Goal: Task Accomplishment & Management: Complete application form

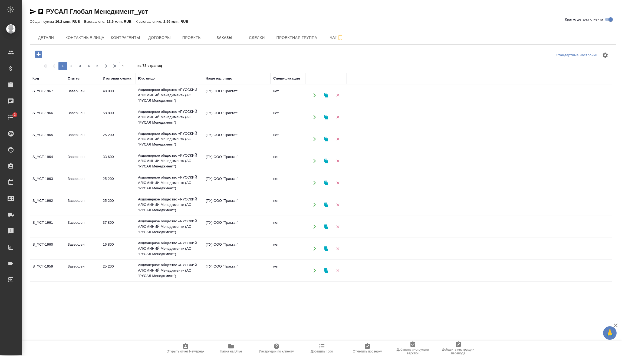
click at [39, 54] on icon "button" at bounding box center [38, 54] width 7 height 7
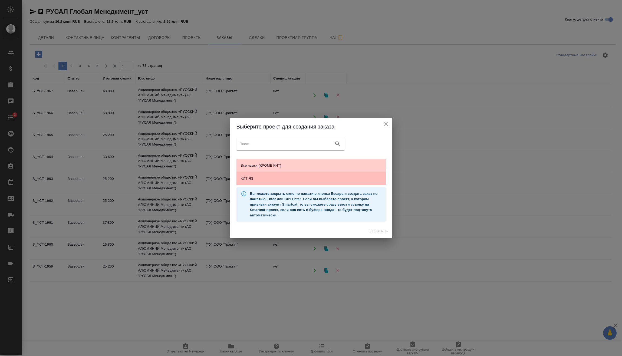
click at [261, 176] on span "КИТ ЯЗ" at bounding box center [311, 178] width 141 height 5
click at [376, 231] on span "Создать" at bounding box center [378, 231] width 18 height 7
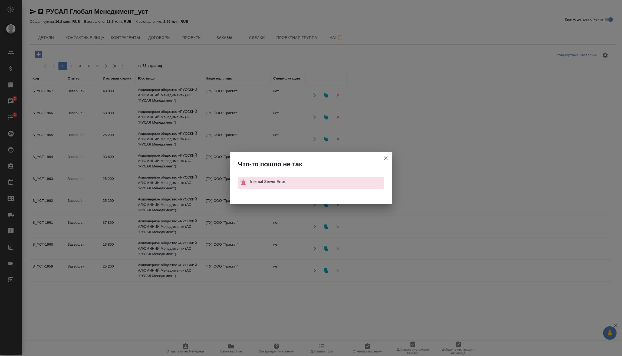
click at [383, 157] on icon "button" at bounding box center [385, 158] width 6 height 6
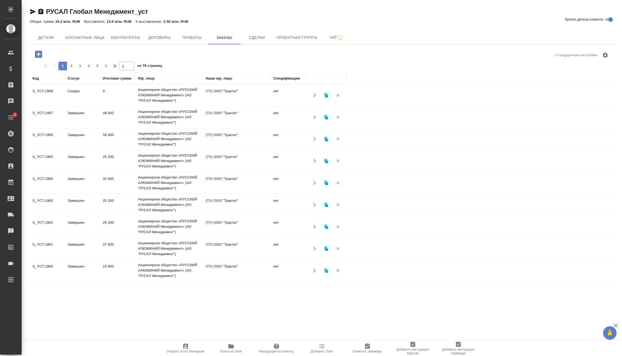
click at [114, 98] on td "0" at bounding box center [117, 95] width 35 height 19
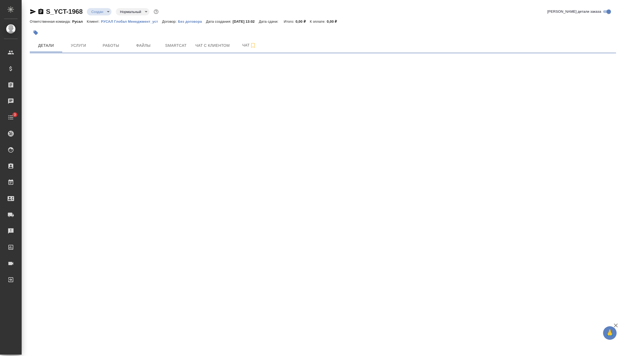
select select "RU"
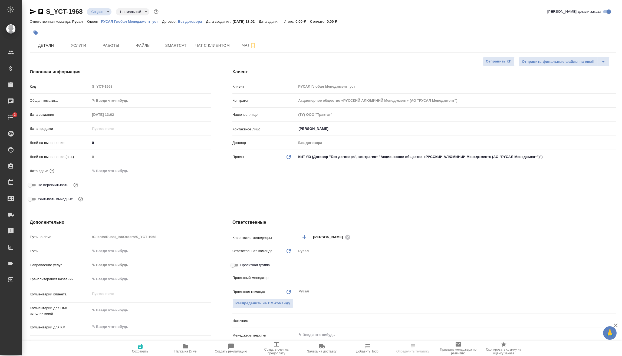
type textarea "x"
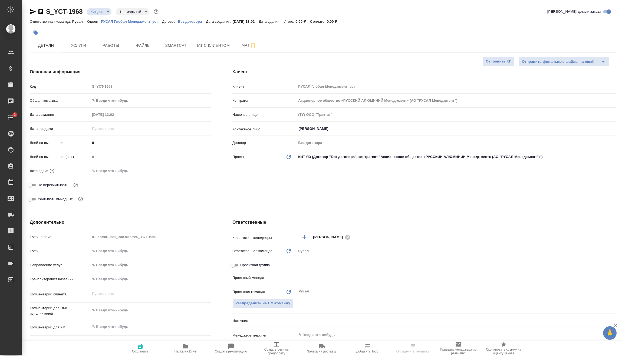
type textarea "x"
type input "[PERSON_NAME]"
type textarea "x"
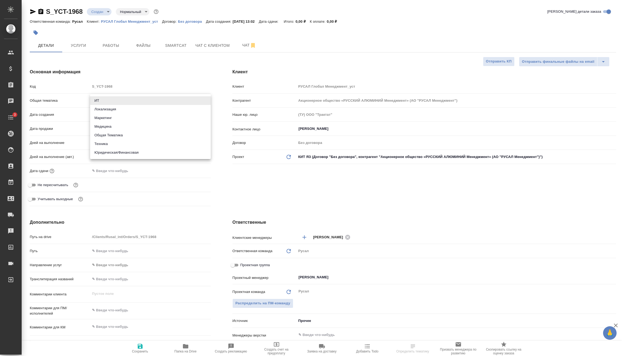
click at [137, 100] on body "🙏 .cls-1 fill:#fff; AWATERA Vasilev Evgeniy Клиенты Спецификации Заказы Чаты 3 …" at bounding box center [311, 178] width 622 height 356
click at [117, 143] on li "Техника" at bounding box center [150, 144] width 121 height 9
type input "tech"
type textarea "x"
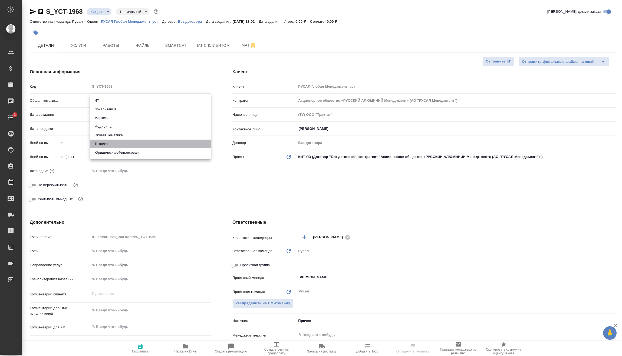
type textarea "x"
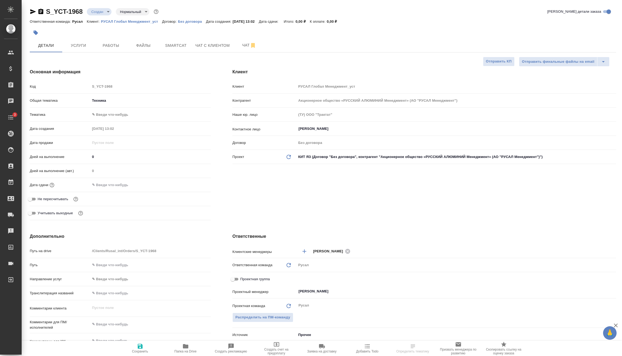
click at [124, 115] on body "🙏 .cls-1 fill:#fff; AWATERA Vasilev Evgeniy Клиенты Спецификации Заказы Чаты 3 …" at bounding box center [311, 178] width 622 height 356
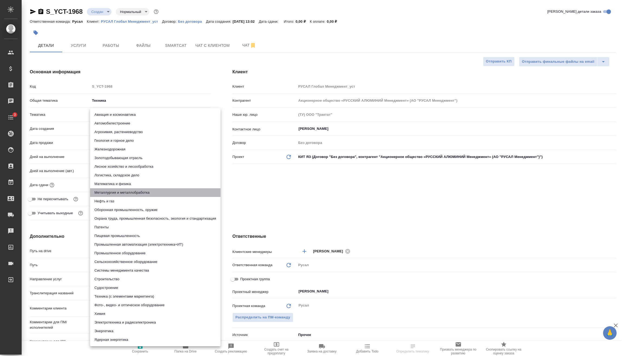
click at [127, 192] on li "Металлургия и металлобработка" at bounding box center [155, 192] width 130 height 9
type textarea "x"
type input "60014e23f7d9dc5f480a3cf8"
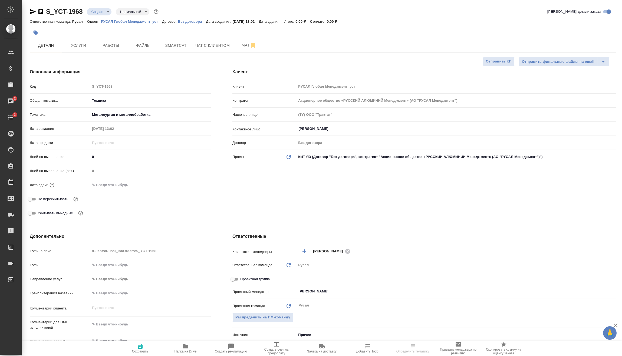
click at [121, 187] on input "text" at bounding box center [113, 185] width 47 height 8
click at [193, 182] on icon "button" at bounding box center [195, 183] width 5 height 5
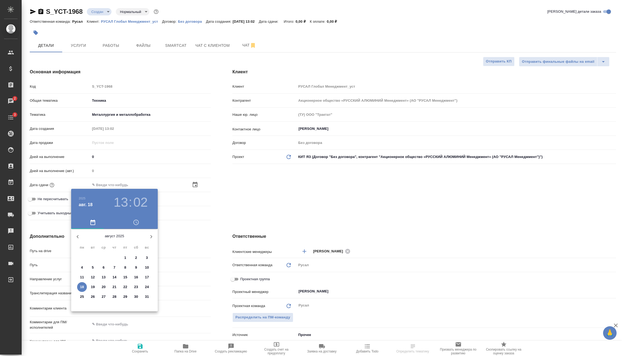
click at [122, 195] on h3 "13" at bounding box center [121, 202] width 14 height 15
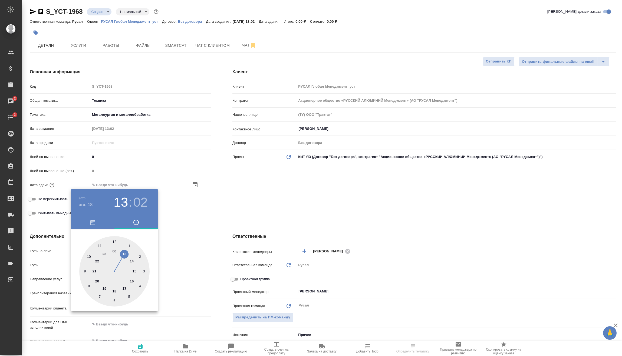
click at [114, 291] on div at bounding box center [114, 271] width 70 height 70
type input "18.08.2025 18:02"
type textarea "x"
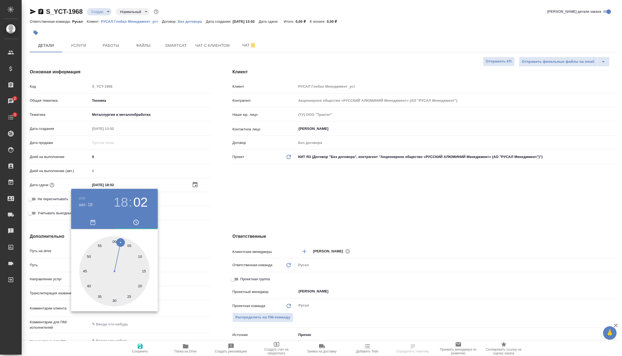
click at [176, 232] on div at bounding box center [311, 178] width 622 height 356
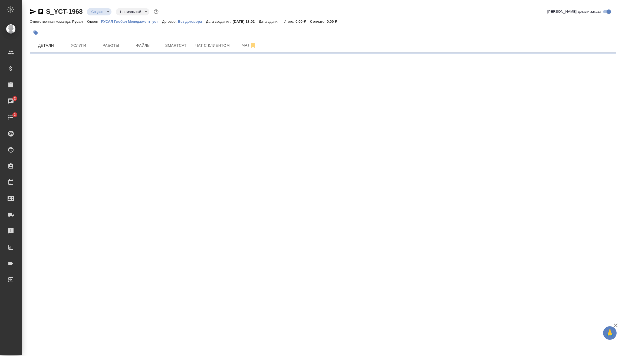
select select "RU"
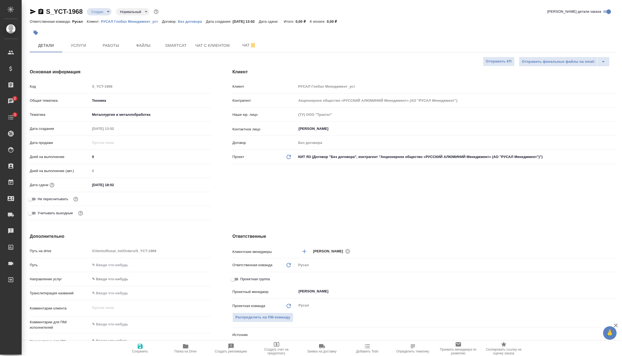
type textarea "x"
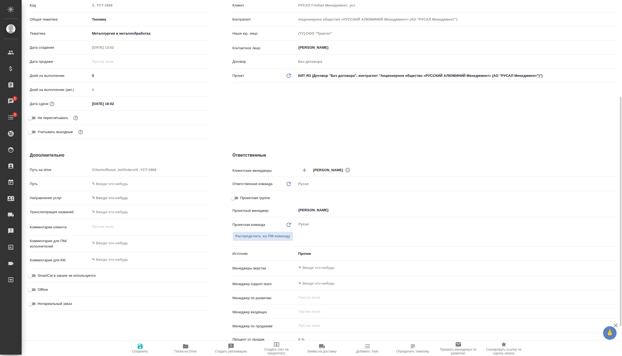
scroll to position [108, 0]
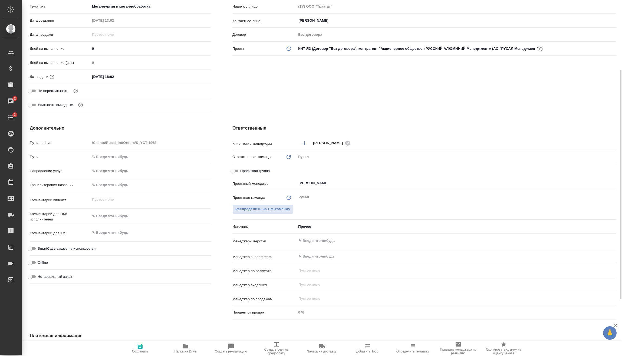
click at [135, 211] on div "x" at bounding box center [150, 217] width 121 height 12
type textarea "x"
type textarea "1"
type textarea "x"
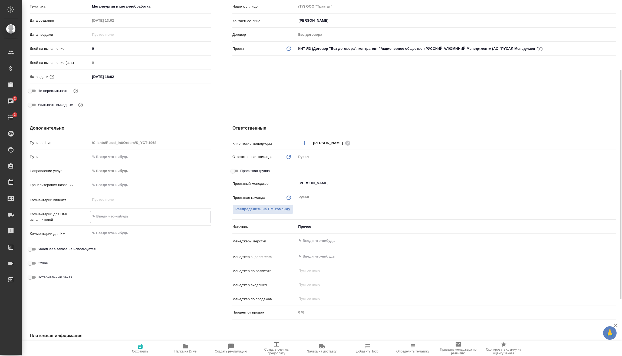
type textarea "x"
type textarea "18"
type textarea "x"
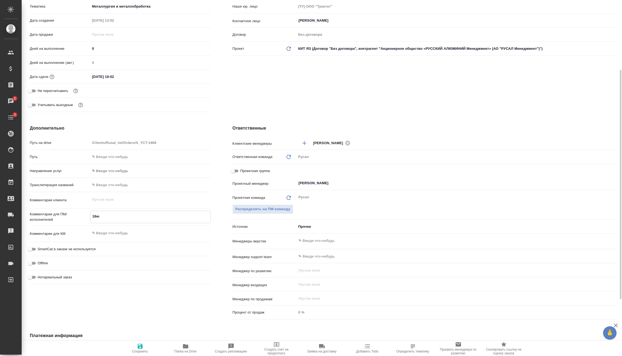
type textarea "18ю."
type textarea "x"
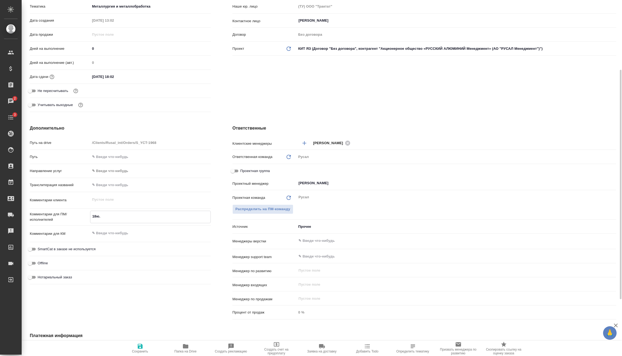
type textarea "18ю"
type textarea "x"
type textarea "18"
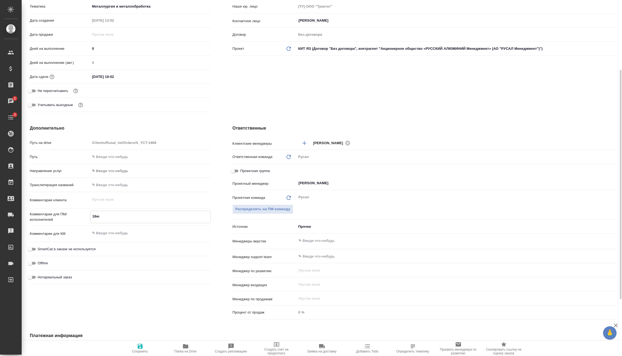
type textarea "x"
type textarea "18."
type textarea "x"
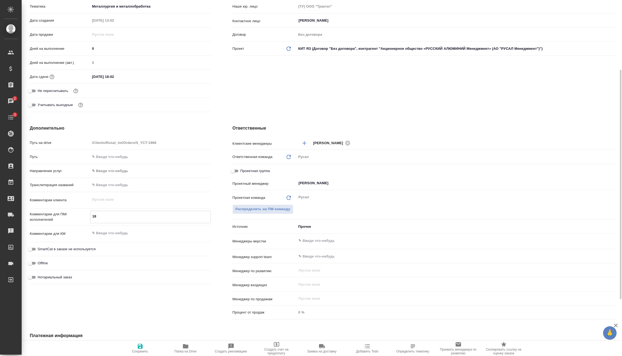
type textarea "x"
type textarea "18.0"
type textarea "x"
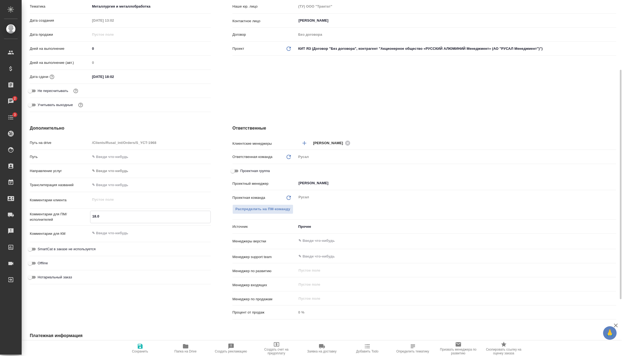
type textarea "x"
type textarea "18.08"
type textarea "x"
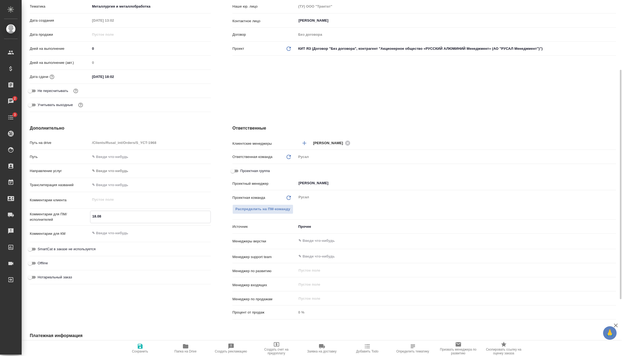
type textarea "18.08"
type textarea "x"
type textarea "18.08 М"
type textarea "x"
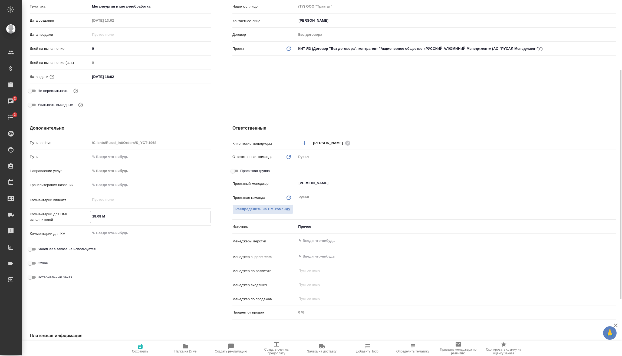
type textarea "x"
type textarea "18.08 Ми"
type textarea "x"
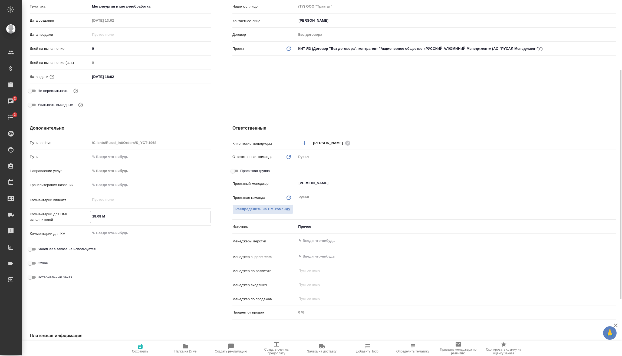
type textarea "x"
type textarea "18.08 Мир"
type textarea "x"
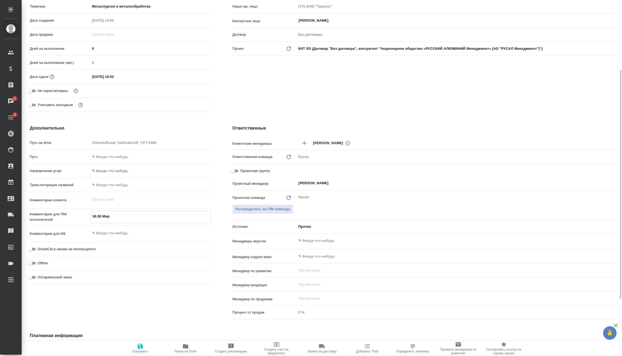
type textarea "x"
type textarea "18.08 Мирш"
type textarea "x"
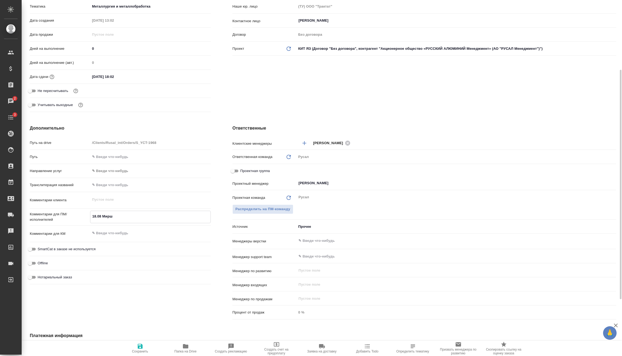
type textarea "18.08 Мирши"
type textarea "x"
type textarea "18.08 Миршин"
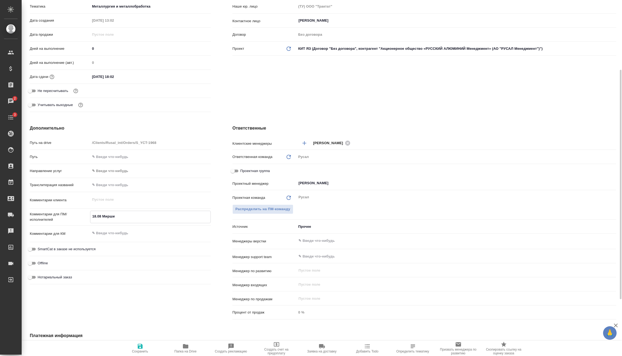
type textarea "x"
type textarea "18.08 Миршина"
type textarea "x"
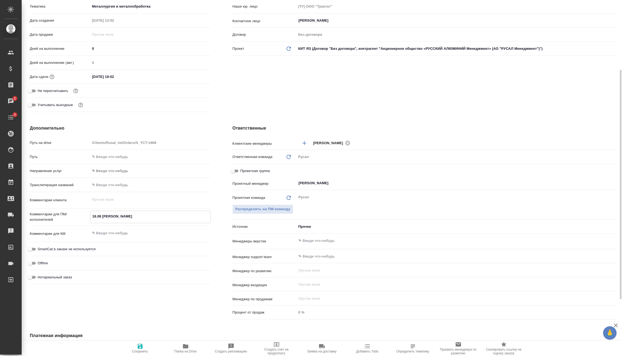
type textarea "x"
type textarea "18.08 Миршина"
type textarea "x"
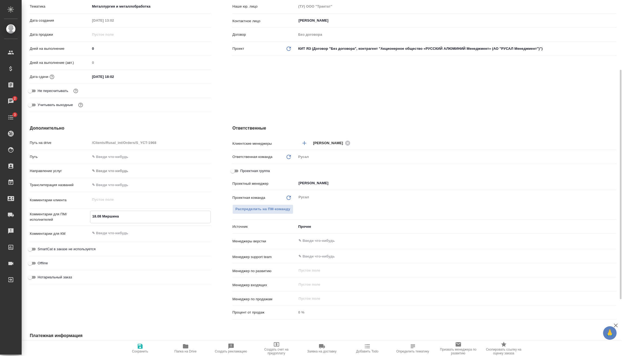
type textarea "x"
type textarea "18.08 Мирошина"
type textarea "x"
click at [138, 219] on textarea "18.08 Мирошина" at bounding box center [150, 216] width 120 height 9
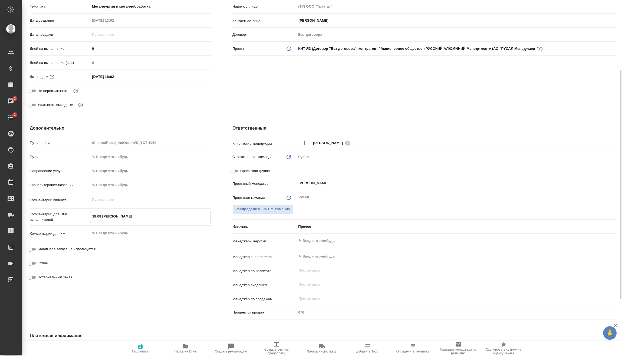
type textarea "x"
type textarea "18.08 Мирошина"
type textarea "x"
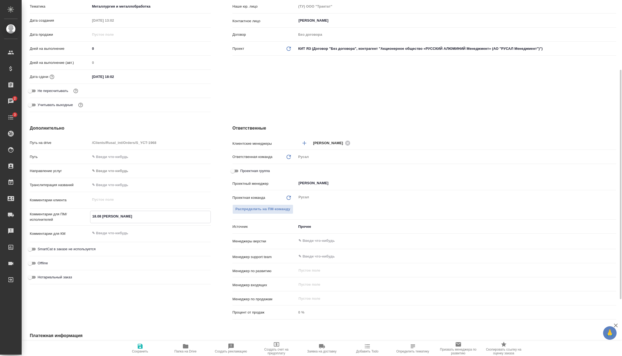
type textarea "18.08 Мирошина о"
type textarea "x"
type textarea "18.08 Мирошина он"
type textarea "x"
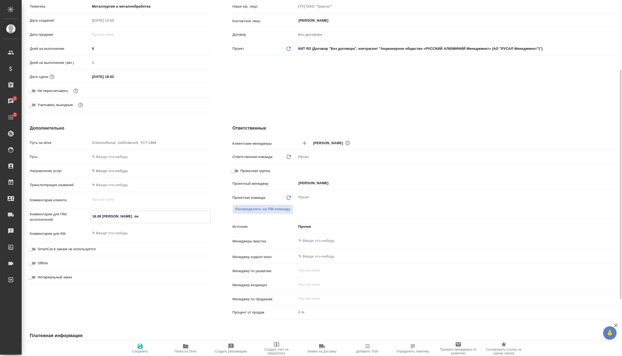
type textarea "x"
type textarea "18.08 Мирошина онл"
type textarea "x"
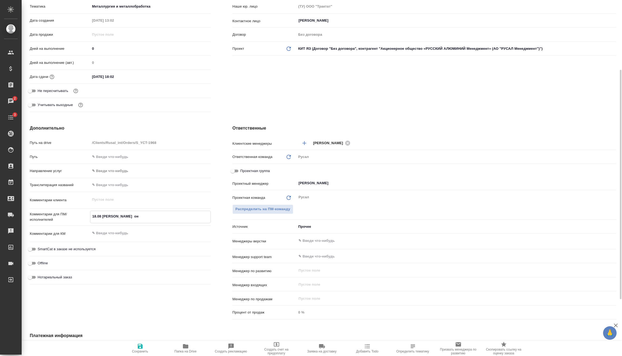
type textarea "x"
type textarea "18.08 Мирошина онла"
type textarea "x"
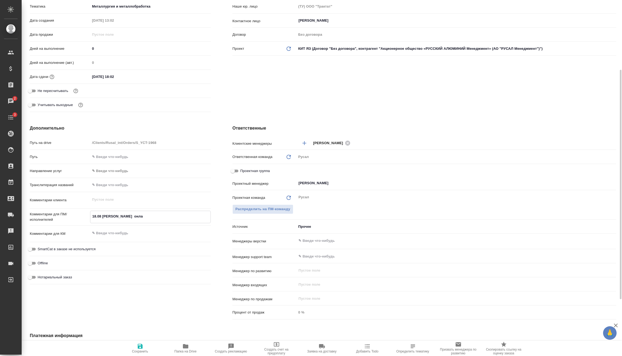
type textarea "x"
type textarea "18.08 Мирошина онлан"
type textarea "x"
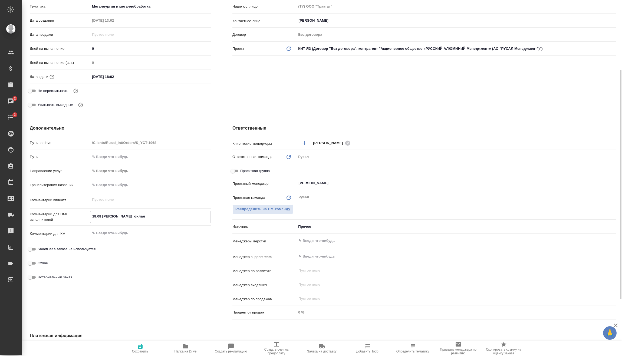
type textarea "18.08 Мирошина онланй"
type textarea "x"
type textarea "18.08 Мирошина онлан"
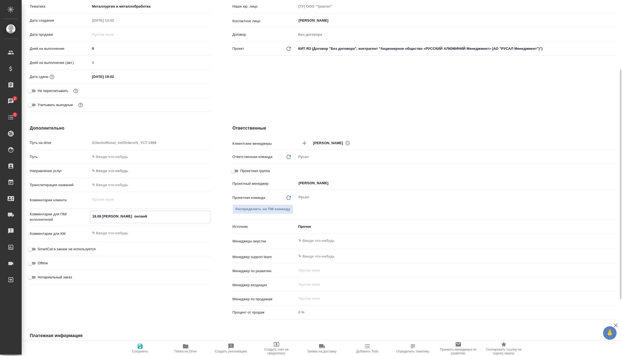
type textarea "x"
type textarea "18.08 Мирошина онла"
type textarea "x"
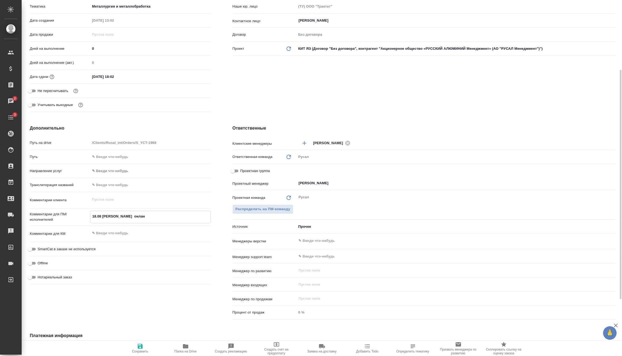
type textarea "x"
type textarea "18.08 Мирошина онл"
type textarea "x"
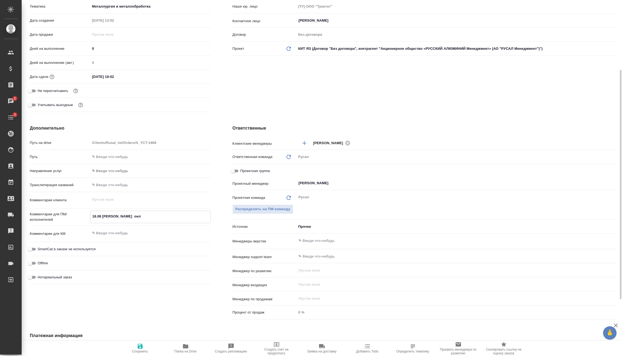
type textarea "x"
type textarea "18.08 Мирошина онла"
type textarea "x"
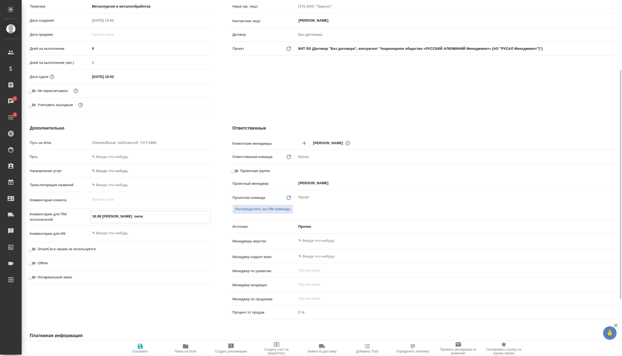
type textarea "18.08 Мирошина онлай"
type textarea "x"
type textarea "18.08 Мирошина онлайн"
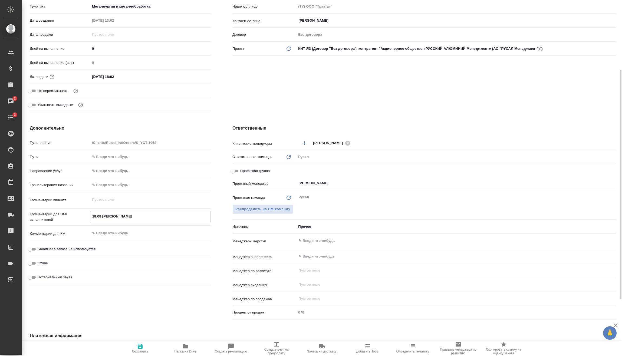
type textarea "x"
type textarea "18.08 Мирошина онлайн"
type textarea "x"
click at [145, 351] on span "Сохранить" at bounding box center [140, 351] width 16 height 4
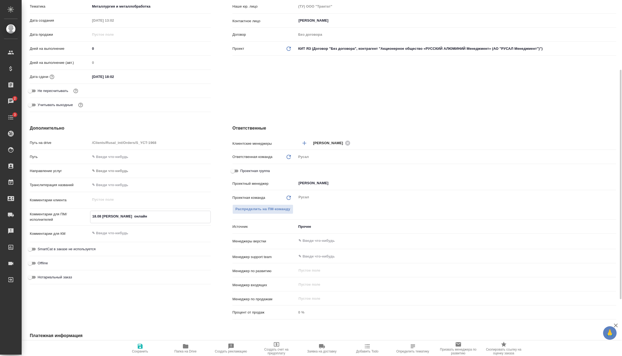
type textarea "x"
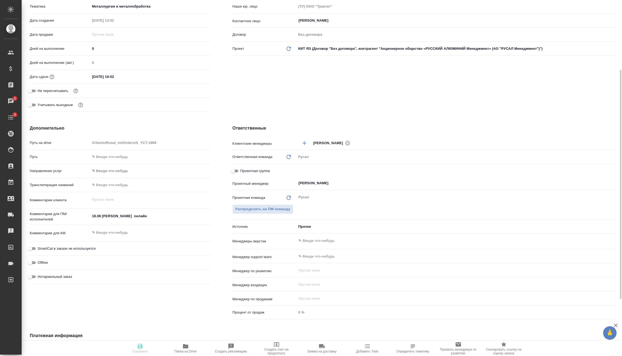
type textarea "x"
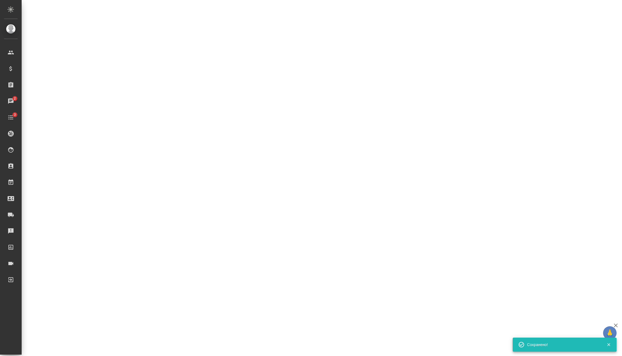
select select "RU"
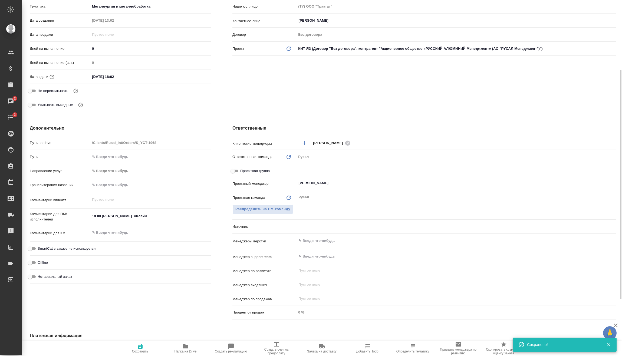
type textarea "x"
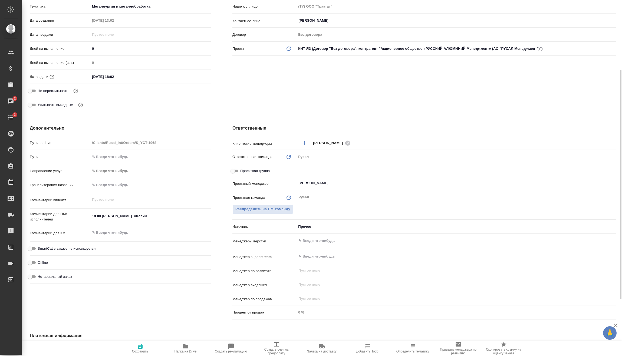
type textarea "x"
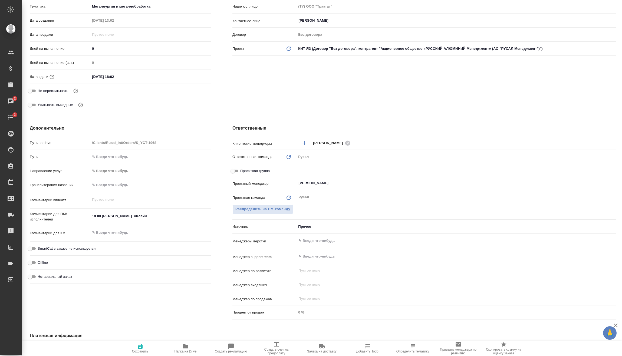
type textarea "x"
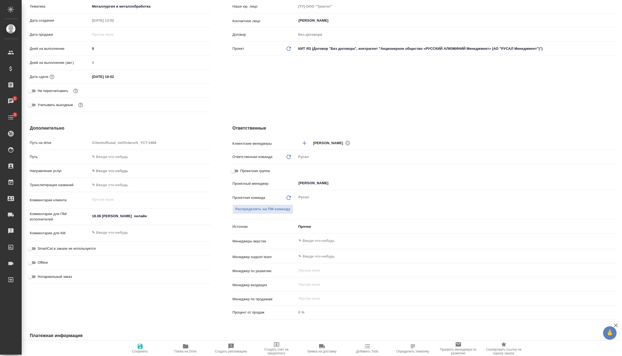
type textarea "x"
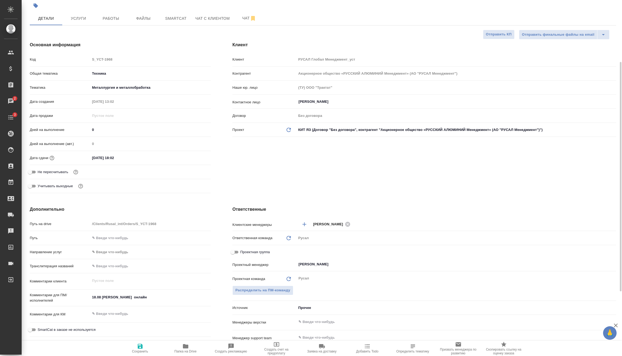
scroll to position [0, 0]
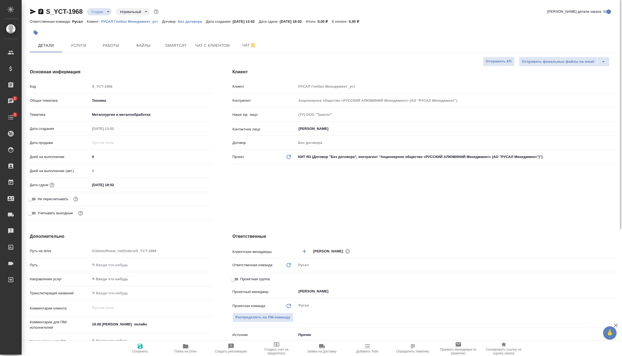
click at [140, 350] on span "Сохранить" at bounding box center [140, 351] width 16 height 4
type textarea "x"
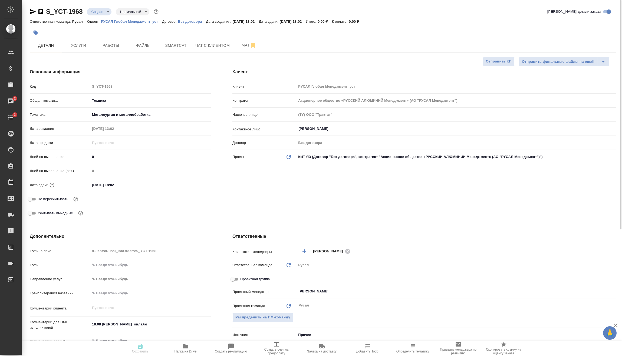
type textarea "x"
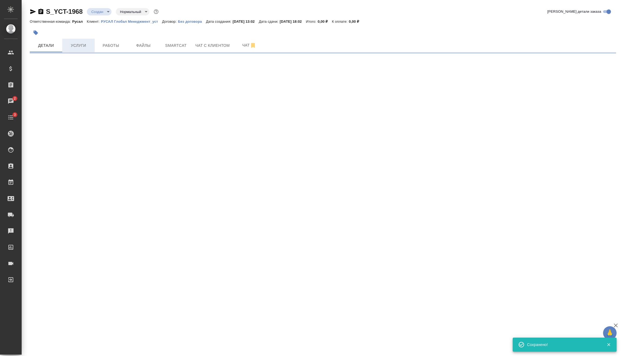
select select "RU"
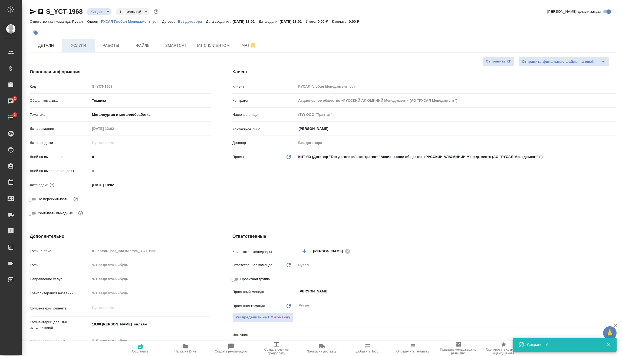
type textarea "x"
click at [85, 46] on span "Услуги" at bounding box center [78, 45] width 26 height 7
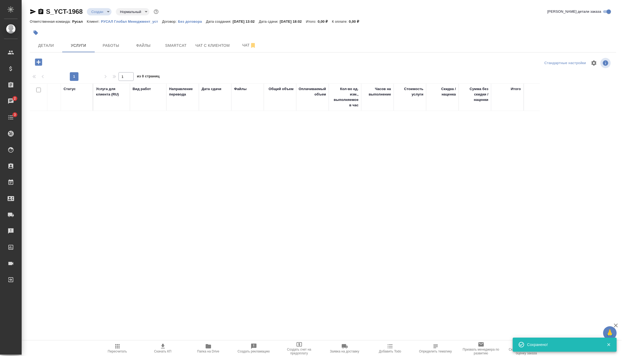
click at [41, 61] on icon "button" at bounding box center [38, 61] width 7 height 7
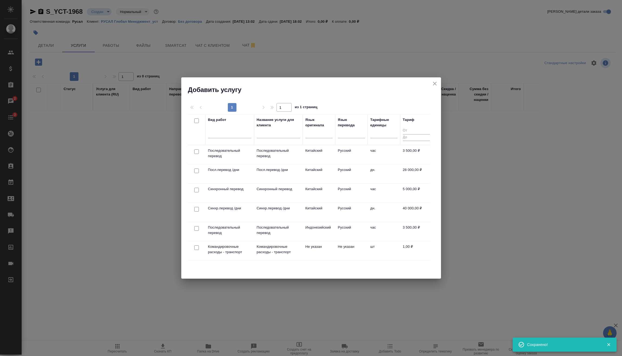
click at [197, 151] on input "checkbox" at bounding box center [196, 151] width 5 height 5
checkbox input "true"
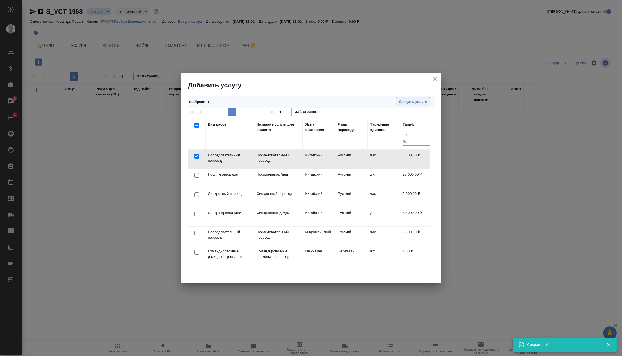
click at [416, 104] on span "Создать услуги" at bounding box center [413, 102] width 28 height 6
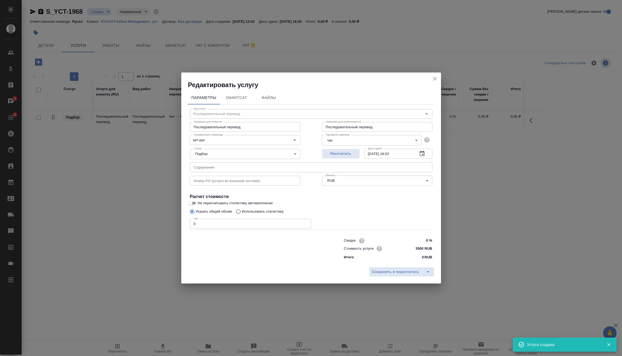
drag, startPoint x: 219, startPoint y: 222, endPoint x: 145, endPoint y: 231, distance: 74.5
click at [152, 230] on div "Редактировать услугу Параметры SmartCat Файлы Вид работ Последовательный перево…" at bounding box center [311, 178] width 622 height 356
type input "2"
click at [396, 268] on button "Сохранить и пересчитать" at bounding box center [395, 272] width 53 height 10
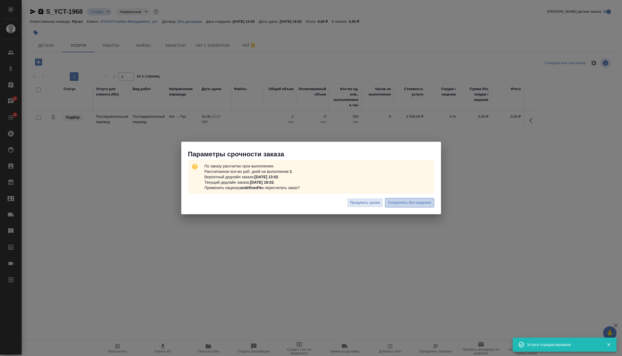
click at [416, 206] on button "Сохранить без наценки" at bounding box center [409, 202] width 49 height 9
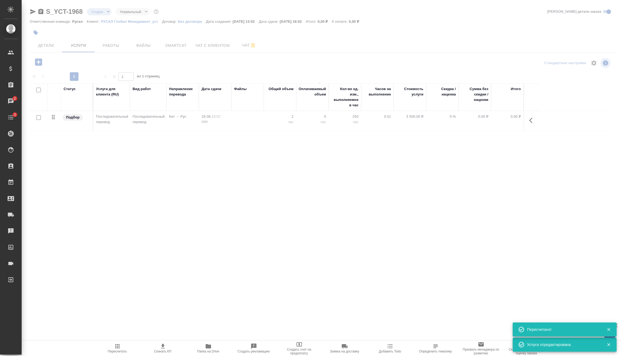
type input "urgent"
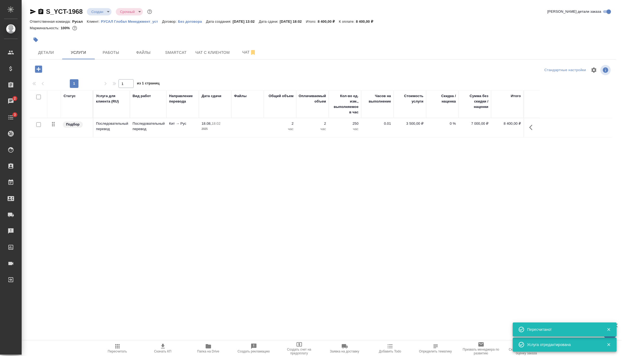
drag, startPoint x: 111, startPoint y: 50, endPoint x: 107, endPoint y: 14, distance: 37.1
click at [111, 50] on span "Работы" at bounding box center [111, 52] width 26 height 7
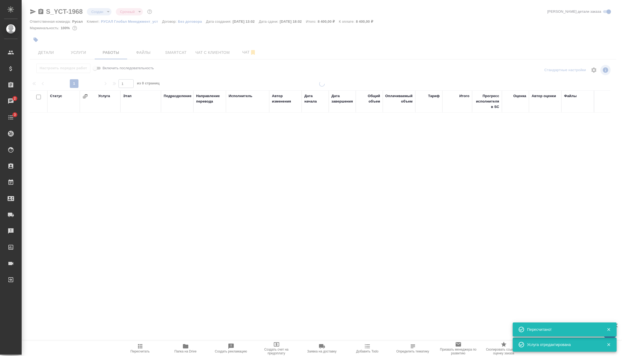
click at [106, 11] on body "🙏 .cls-1 fill:#fff; AWATERA Vasilev Evgeniy Клиенты Спецификации Заказы 2 Чаты …" at bounding box center [311, 178] width 622 height 356
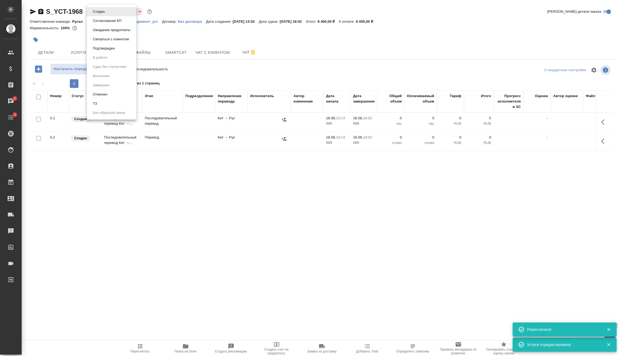
click at [106, 15] on button "Подтвержден" at bounding box center [98, 12] width 15 height 6
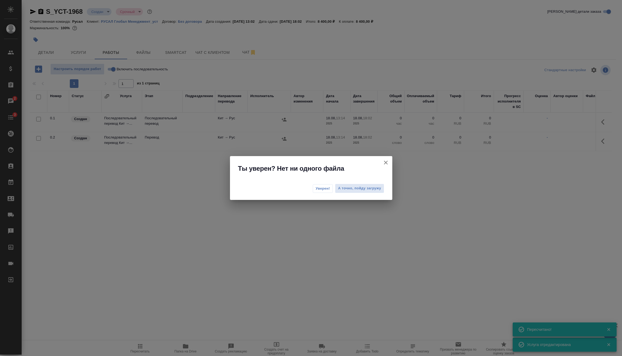
click at [319, 185] on button "Уверен!" at bounding box center [323, 188] width 20 height 9
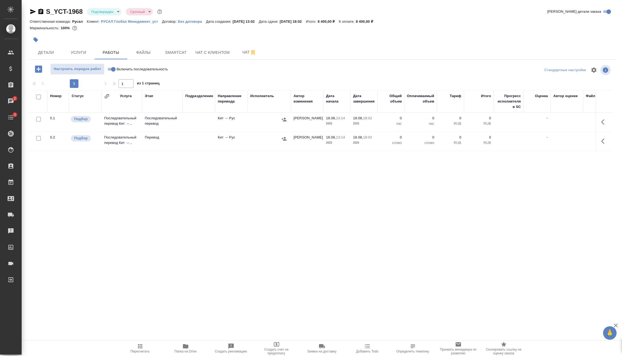
click at [114, 67] on input "Включить последовательность" at bounding box center [113, 69] width 19 height 6
checkbox input "true"
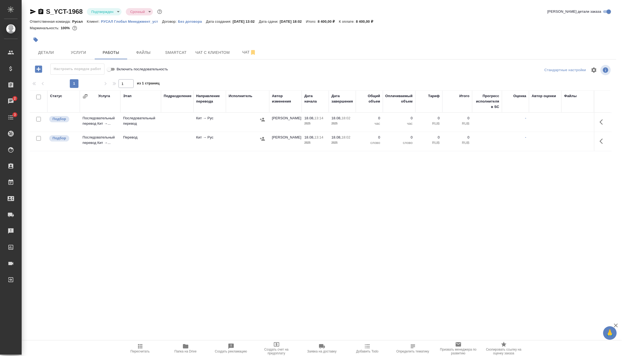
drag, startPoint x: 38, startPoint y: 137, endPoint x: 160, endPoint y: 139, distance: 122.2
click at [38, 137] on input "checkbox" at bounding box center [38, 138] width 5 height 5
checkbox input "true"
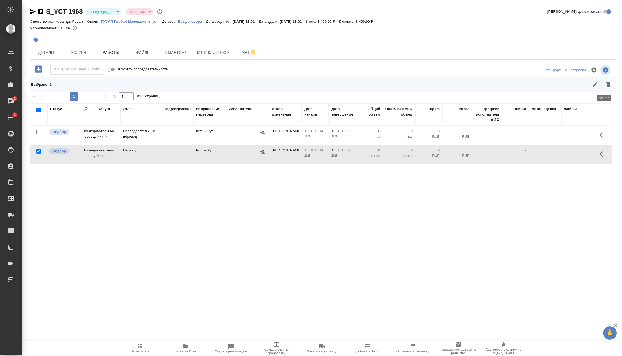
click at [606, 88] on button "button" at bounding box center [607, 84] width 13 height 13
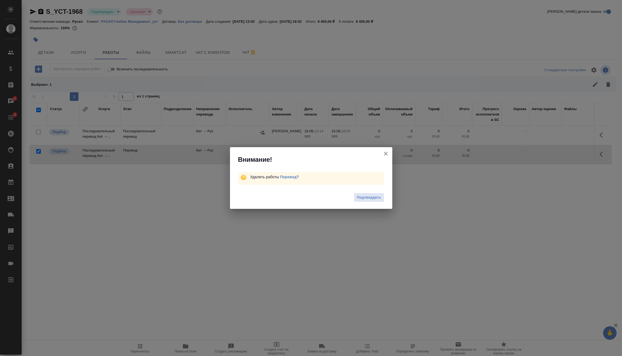
click at [372, 198] on span "Подтвердить" at bounding box center [369, 197] width 24 height 6
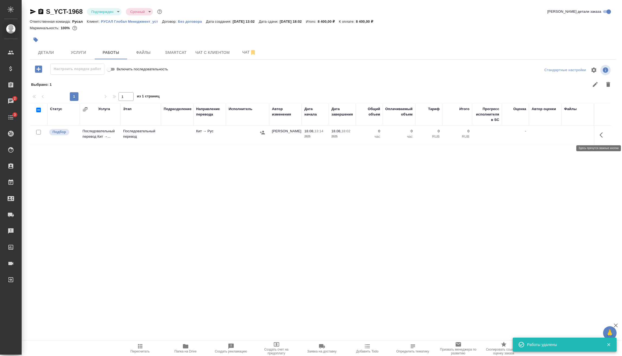
click at [599, 136] on icon "button" at bounding box center [600, 134] width 3 height 5
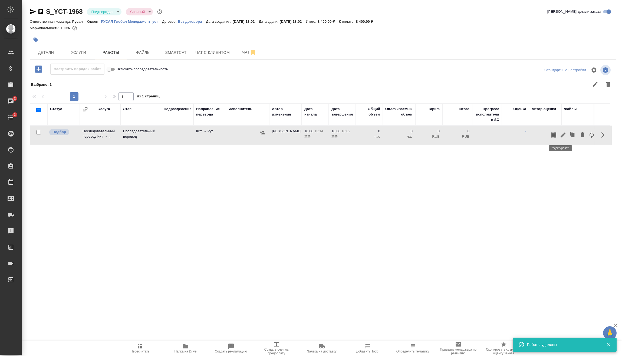
click at [561, 135] on icon "button" at bounding box center [562, 135] width 6 height 6
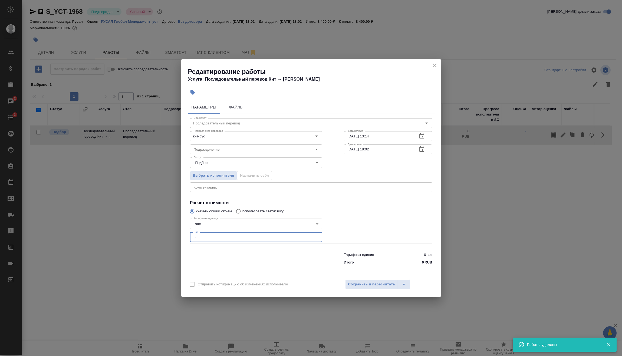
drag, startPoint x: 234, startPoint y: 238, endPoint x: 152, endPoint y: 240, distance: 82.0
click at [173, 240] on div "Редактирование работы Услуга: Последовательный перевод Кит → Рус Параметры Файл…" at bounding box center [311, 178] width 622 height 356
type input "1"
click at [385, 291] on div "Отправить нотификацию об изменениях исполнителю Сохранить и пересчитать" at bounding box center [311, 286] width 260 height 21
click at [381, 288] on button "Сохранить и пересчитать" at bounding box center [371, 284] width 53 height 10
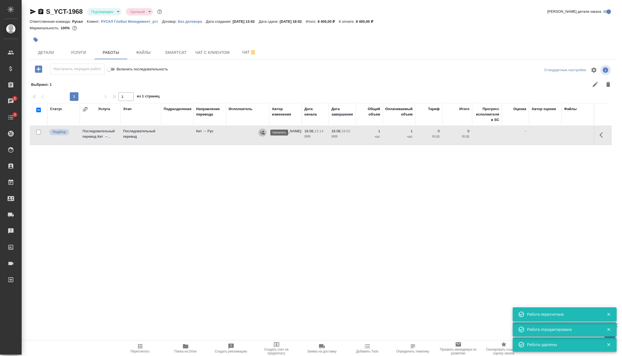
click at [265, 135] on button "button" at bounding box center [262, 132] width 8 height 8
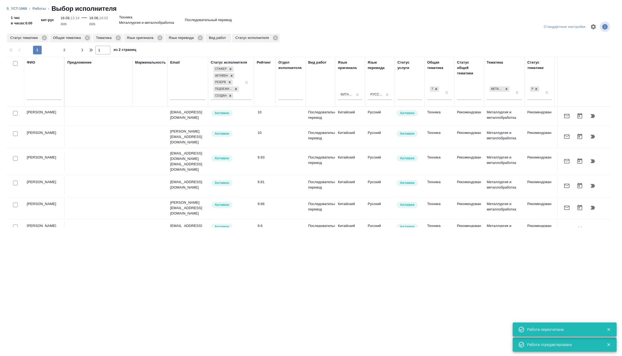
click at [42, 95] on input "text" at bounding box center [44, 96] width 35 height 7
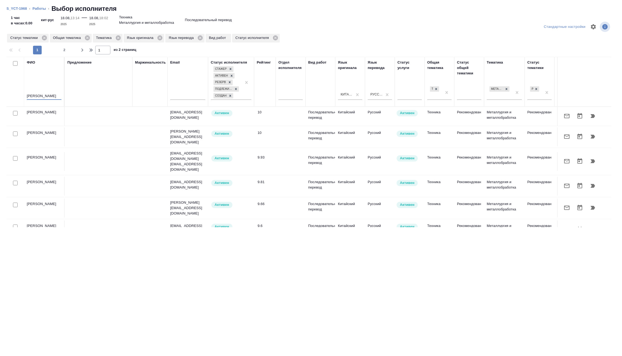
type input "мирошина"
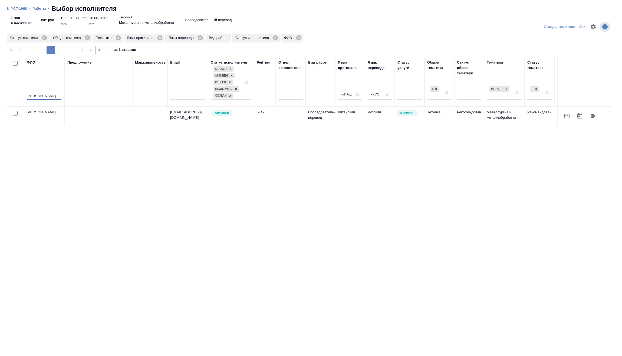
click at [598, 119] on button "button" at bounding box center [592, 116] width 13 height 13
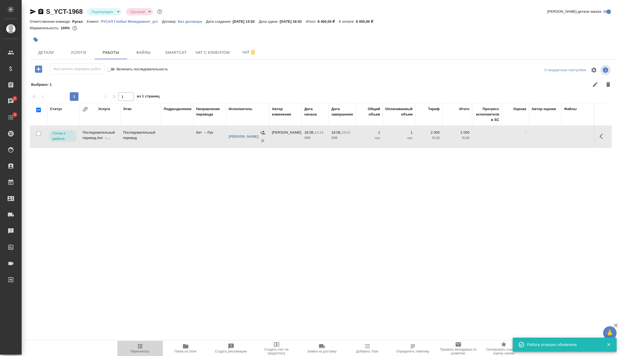
click at [131, 350] on span "Пересчитать" at bounding box center [139, 351] width 19 height 4
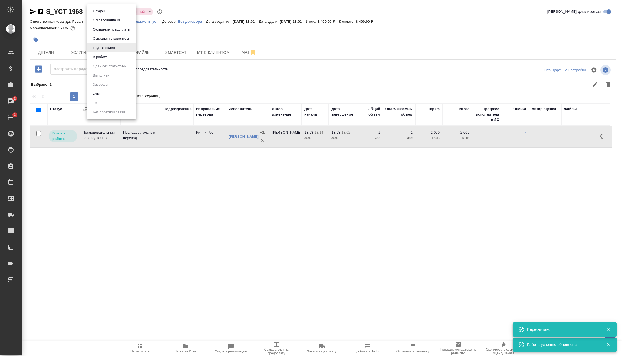
click at [119, 13] on body "🙏 .cls-1 fill:#fff; AWATERA Vasilev Evgeniy Клиенты Спецификации Заказы 2 Чаты …" at bounding box center [311, 178] width 622 height 356
click at [115, 55] on li "В работе" at bounding box center [111, 56] width 49 height 9
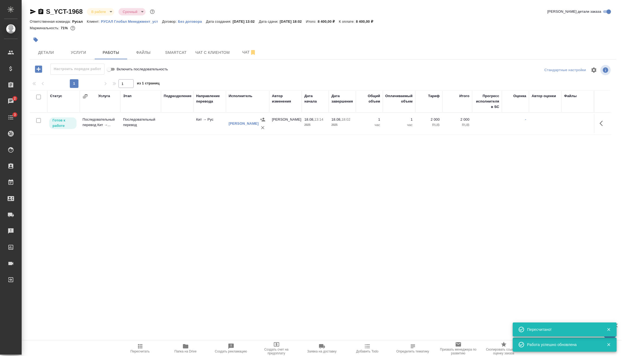
click at [105, 15] on body "🙏 .cls-1 fill:#fff; AWATERA Vasilev Evgeniy Клиенты Спецификации Заказы 2 Чаты …" at bounding box center [311, 178] width 622 height 356
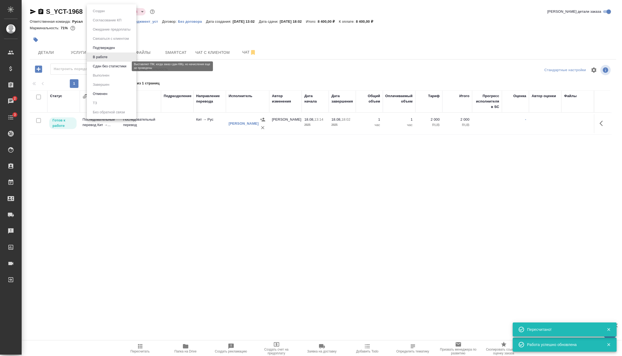
click at [113, 65] on button "Сдан без статистики" at bounding box center [109, 66] width 37 height 6
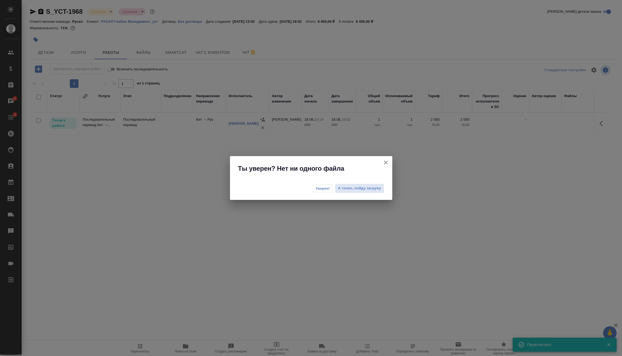
click at [323, 190] on span "Уверен!" at bounding box center [323, 188] width 14 height 5
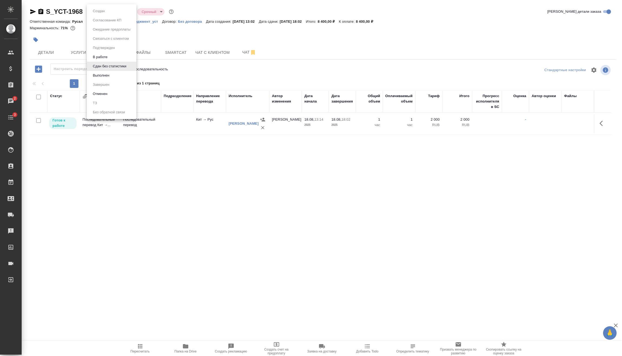
click at [128, 10] on body "🙏 .cls-1 fill:#fff; AWATERA Vasilev Evgeniy Клиенты Спецификации Заказы 2 Чаты …" at bounding box center [311, 178] width 622 height 356
click at [69, 153] on div at bounding box center [311, 178] width 622 height 356
click at [38, 120] on input "checkbox" at bounding box center [38, 120] width 5 height 5
checkbox input "true"
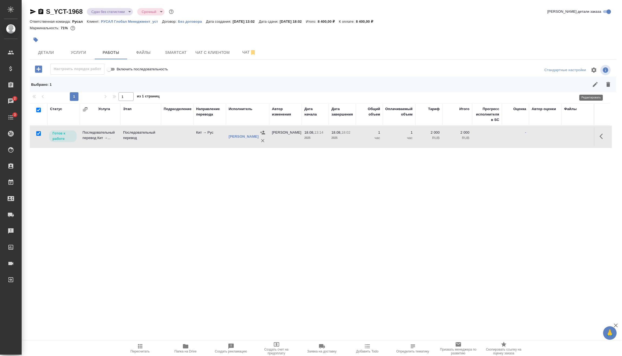
click at [589, 88] on button "button" at bounding box center [594, 84] width 13 height 13
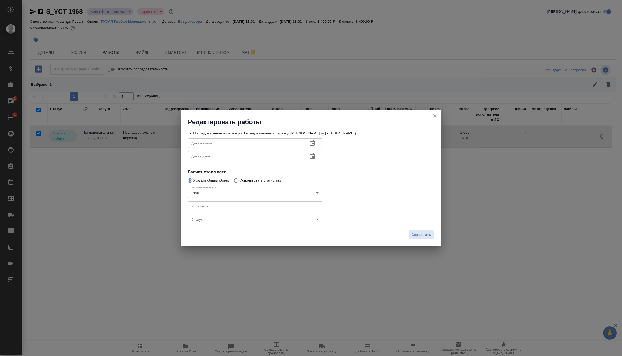
click at [281, 220] on body "🙏 .cls-1 fill:#fff; AWATERA Vasilev Evgeniy Клиенты Спецификации Заказы 2 Чаты …" at bounding box center [311, 178] width 622 height 356
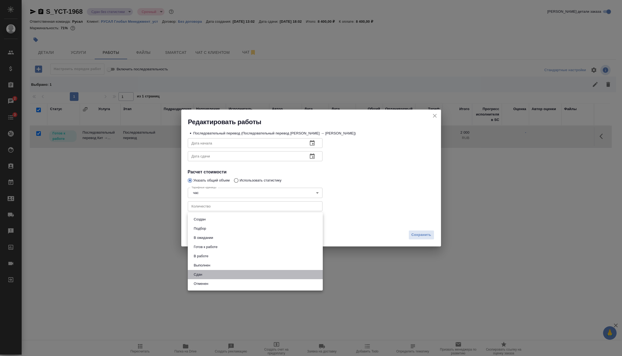
click at [208, 275] on li "Сдан" at bounding box center [255, 274] width 135 height 9
type input "closed"
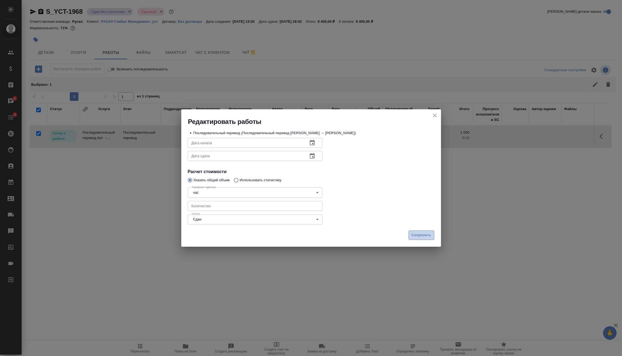
click at [424, 238] on span "Сохранить" at bounding box center [421, 235] width 20 height 6
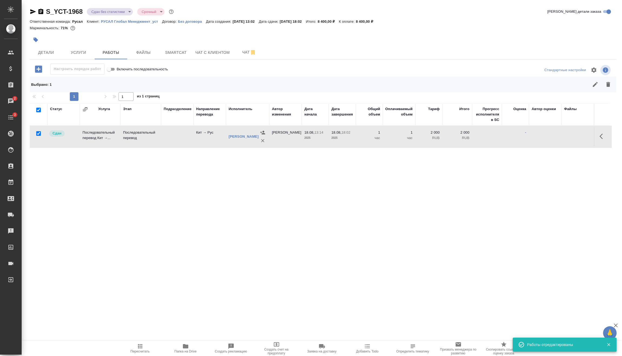
click at [120, 9] on body "🙏 .cls-1 fill:#fff; AWATERA Vasilev Evgeniy Клиенты Спецификации Заказы 2 Чаты …" at bounding box center [311, 178] width 622 height 356
click at [119, 74] on li "Выполнен" at bounding box center [111, 75] width 49 height 9
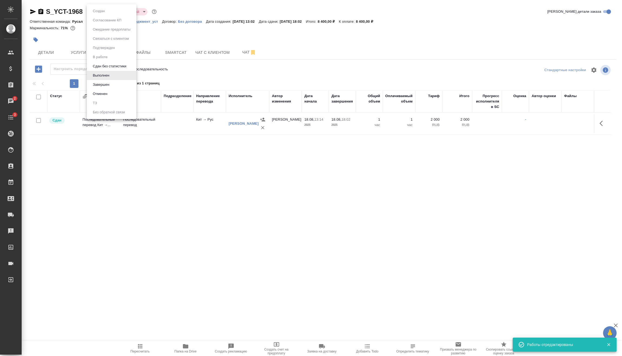
click at [105, 10] on body "🙏 .cls-1 fill:#fff; AWATERA Vasilev Evgeniy Клиенты Спецификации Заказы 2 Чаты …" at bounding box center [311, 178] width 622 height 356
click at [114, 80] on li "Завершен" at bounding box center [111, 84] width 49 height 9
click at [43, 11] on icon "button" at bounding box center [40, 11] width 5 height 5
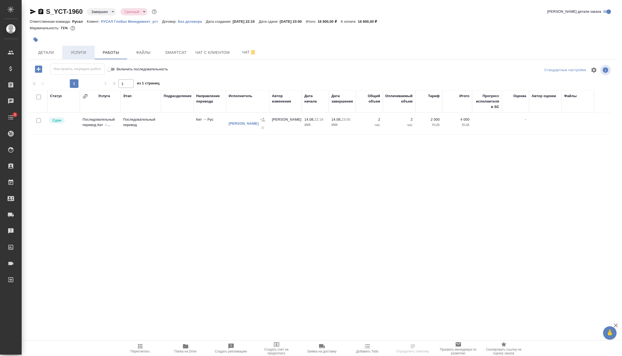
click at [77, 49] on span "Услуги" at bounding box center [78, 52] width 26 height 7
click at [87, 52] on span "Услуги" at bounding box center [78, 52] width 26 height 7
click at [81, 47] on button "Услуги" at bounding box center [78, 53] width 32 height 14
click at [83, 54] on span "Услуги" at bounding box center [78, 52] width 26 height 7
click at [89, 53] on span "Услуги" at bounding box center [78, 52] width 26 height 7
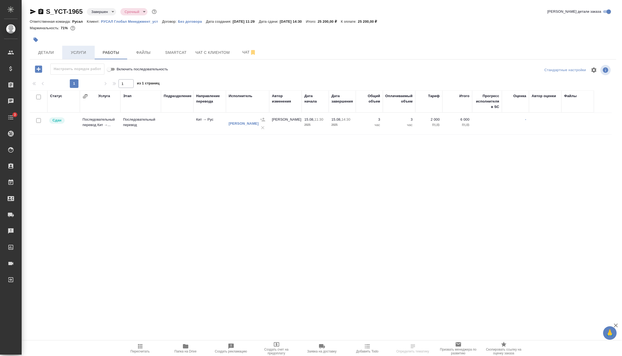
click at [92, 54] on button "Услуги" at bounding box center [78, 53] width 32 height 14
click at [75, 55] on span "Услуги" at bounding box center [78, 52] width 26 height 7
click at [75, 51] on span "Услуги" at bounding box center [78, 52] width 26 height 7
click at [73, 59] on button "Услуги" at bounding box center [78, 53] width 32 height 14
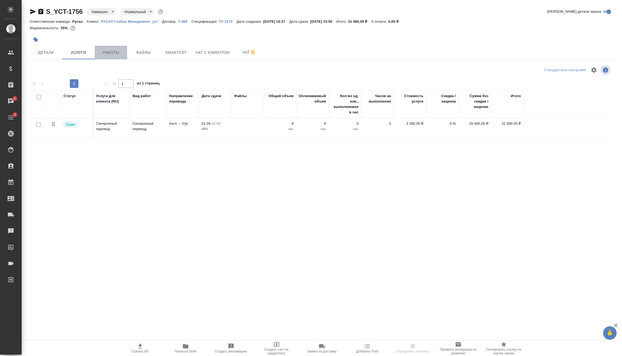
click at [118, 48] on button "Работы" at bounding box center [111, 53] width 32 height 14
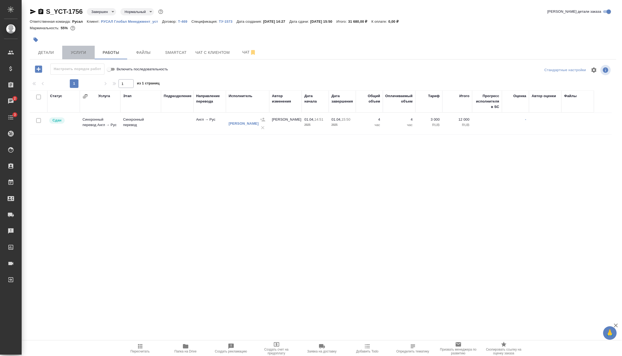
click at [86, 51] on span "Услуги" at bounding box center [78, 52] width 26 height 7
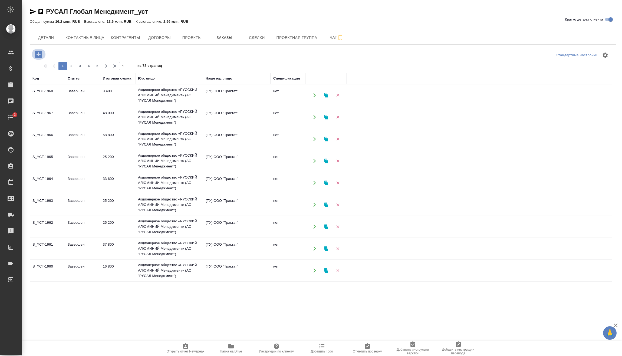
click at [39, 53] on icon "button" at bounding box center [38, 54] width 7 height 7
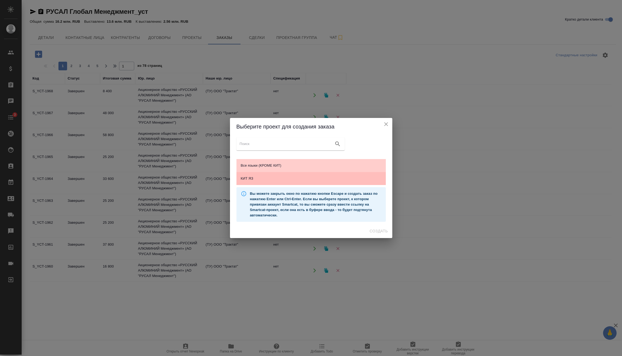
click at [311, 185] on div "КИТ ЯЗ" at bounding box center [310, 178] width 149 height 13
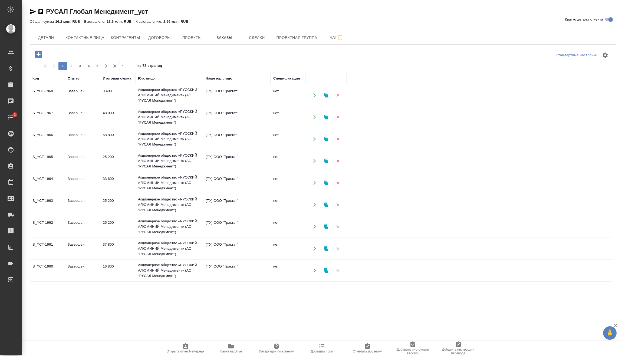
click at [37, 55] on icon "button" at bounding box center [38, 54] width 7 height 7
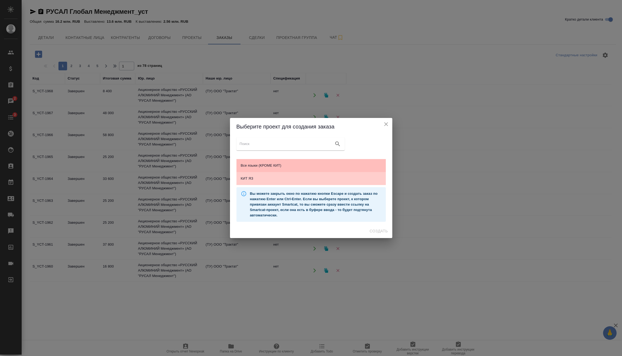
click at [300, 166] on span "Все языки (КРОМЕ КИТ)" at bounding box center [311, 165] width 141 height 5
click at [381, 232] on span "Создать" at bounding box center [378, 231] width 18 height 7
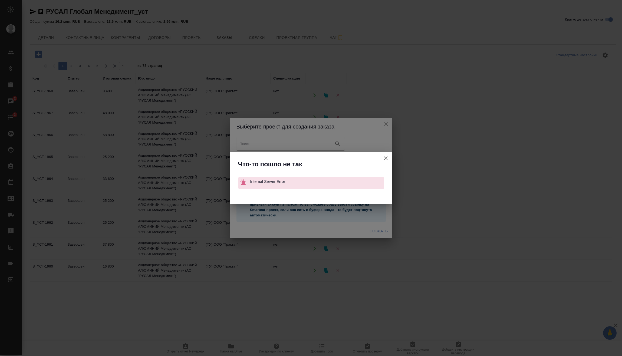
click at [388, 158] on icon "button" at bounding box center [385, 158] width 6 height 6
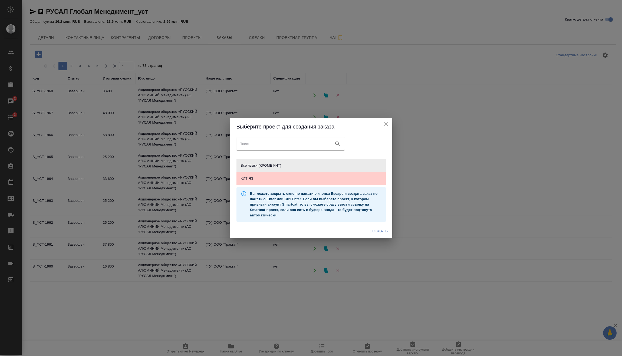
click at [385, 124] on icon "close" at bounding box center [386, 124] width 4 height 4
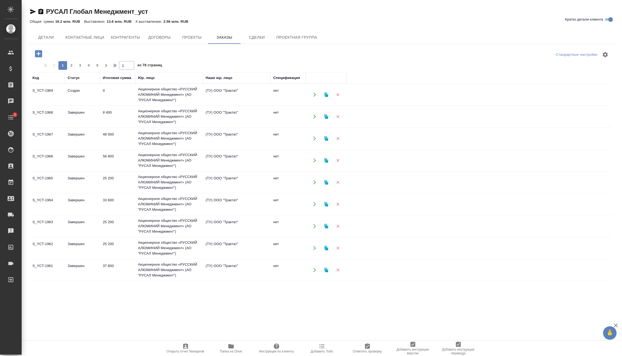
click at [106, 94] on td "0" at bounding box center [117, 94] width 35 height 19
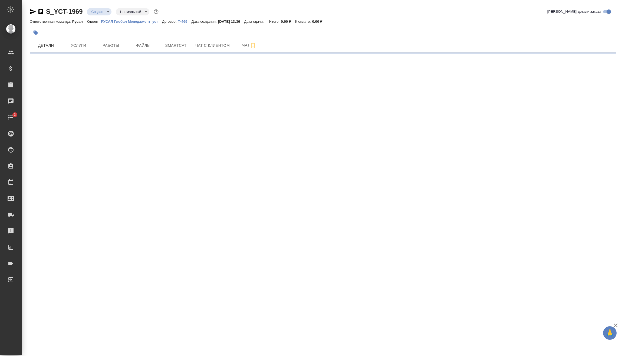
select select "RU"
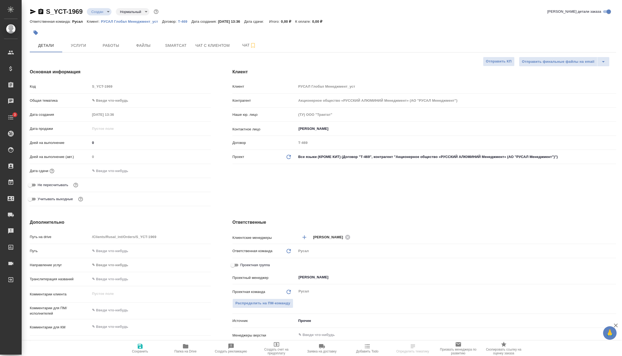
type textarea "x"
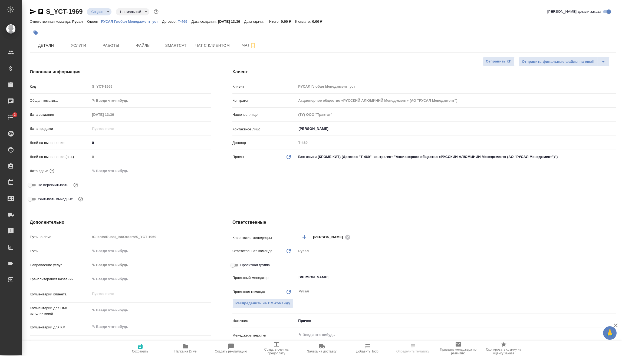
type textarea "x"
click at [119, 101] on body "🙏 .cls-1 fill:#fff; AWATERA [PERSON_NAME] Спецификации Заказы Чаты 3 Todo Проек…" at bounding box center [311, 178] width 622 height 356
type textarea "x"
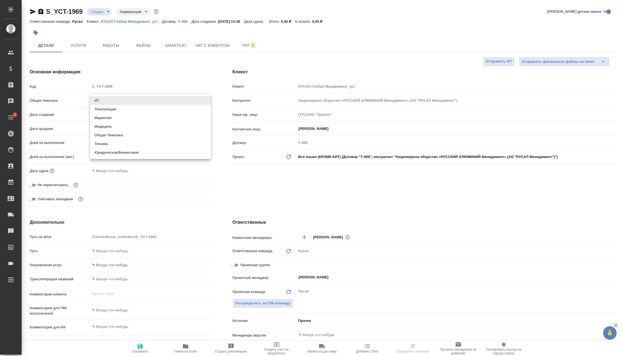
click at [113, 145] on li "Техника" at bounding box center [150, 144] width 121 height 9
type input "tech"
type textarea "x"
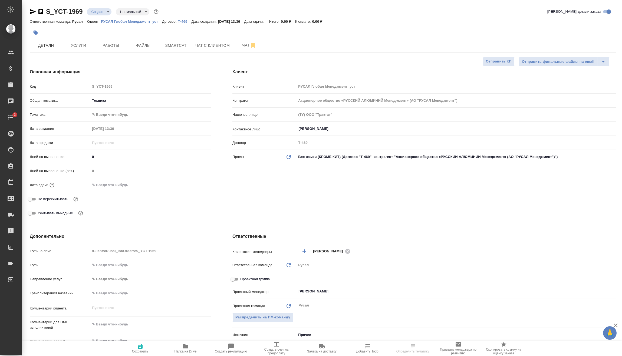
click at [118, 112] on body "🙏 .cls-1 fill:#fff; AWATERA [PERSON_NAME] Спецификации Заказы Чаты 3 Todo Проек…" at bounding box center [311, 178] width 622 height 356
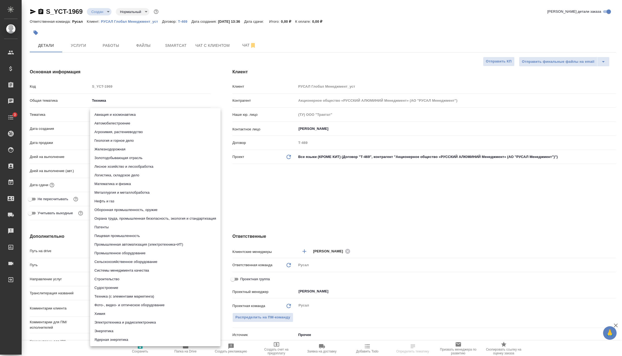
click at [125, 191] on li "Металлургия и металлобработка" at bounding box center [155, 192] width 130 height 9
type textarea "x"
type input "60014e23f7d9dc5f480a3cf8"
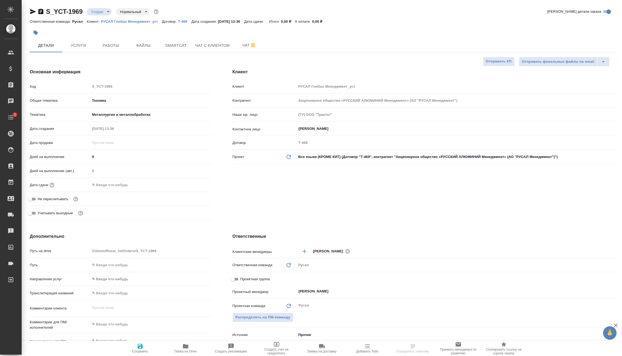
click at [118, 188] on input "text" at bounding box center [113, 185] width 47 height 8
click at [193, 184] on icon "button" at bounding box center [195, 184] width 6 height 6
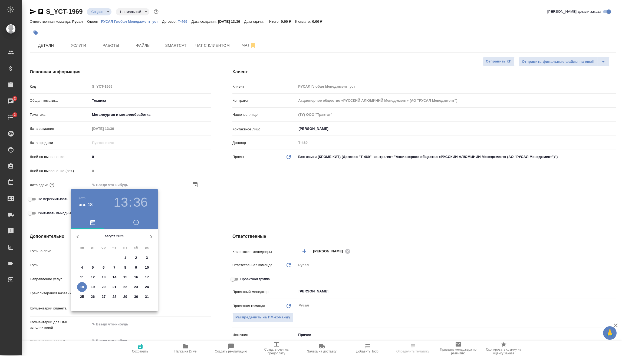
click at [118, 202] on h3 "13" at bounding box center [121, 202] width 14 height 15
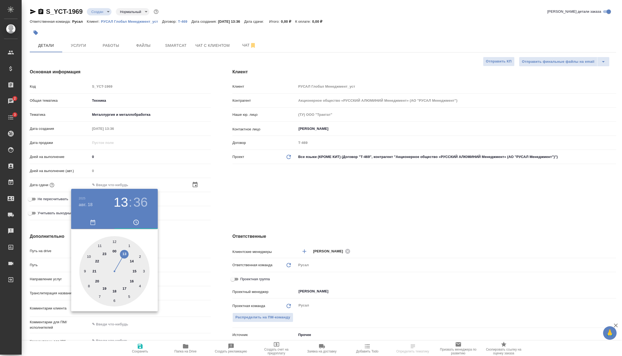
click at [106, 288] on div at bounding box center [114, 271] width 70 height 70
type input "[DATE] 19:36"
type textarea "x"
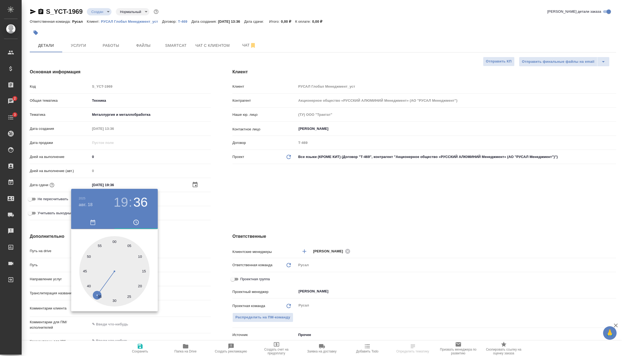
click at [195, 233] on div at bounding box center [311, 178] width 622 height 356
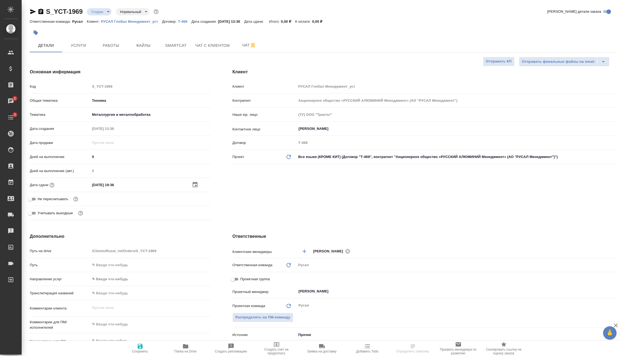
type textarea "x"
drag, startPoint x: 112, startPoint y: 321, endPoint x: 120, endPoint y: 309, distance: 14.3
click at [113, 321] on textarea at bounding box center [150, 324] width 121 height 9
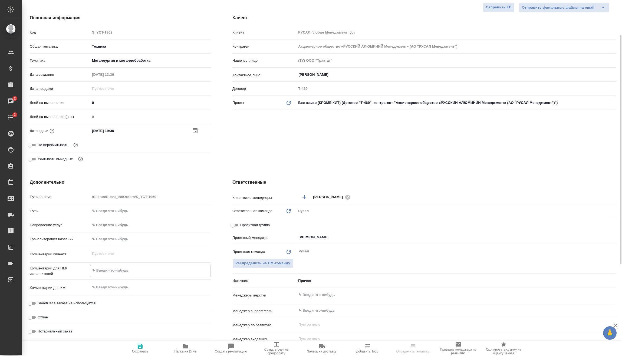
type textarea "x"
type textarea "1"
type textarea "x"
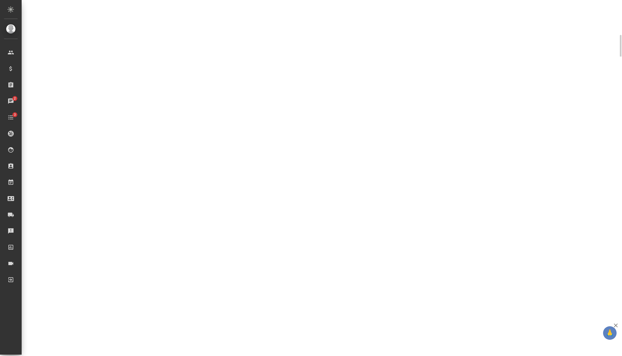
select select "RU"
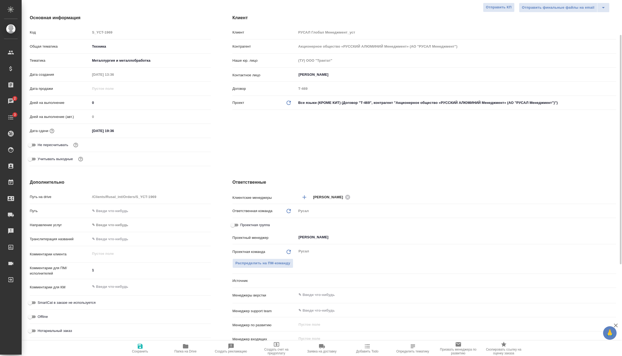
type textarea "x"
click at [109, 279] on div "Комментарии для ПМ/исполнителей 1 x" at bounding box center [120, 273] width 181 height 16
type textarea "x"
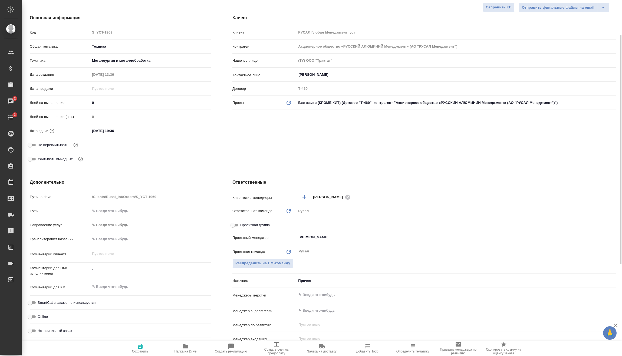
click at [115, 270] on textarea "1" at bounding box center [150, 270] width 121 height 9
type textarea "x"
type textarea "18"
type textarea "x"
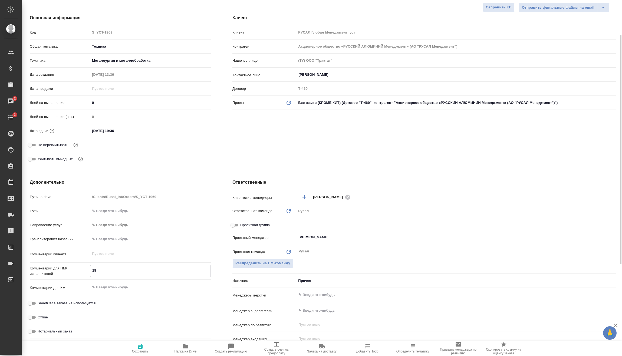
type textarea "x"
type textarea "18."
type textarea "x"
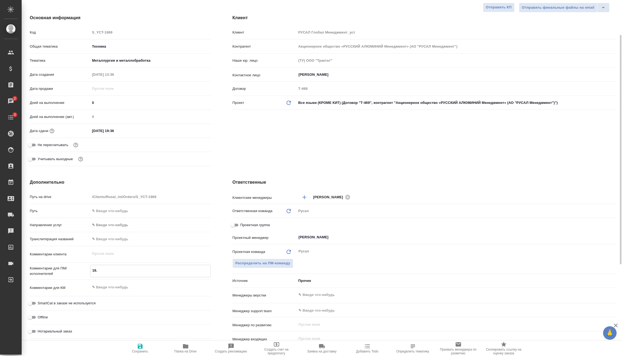
type textarea "18.0"
type textarea "x"
type textarea "18.08"
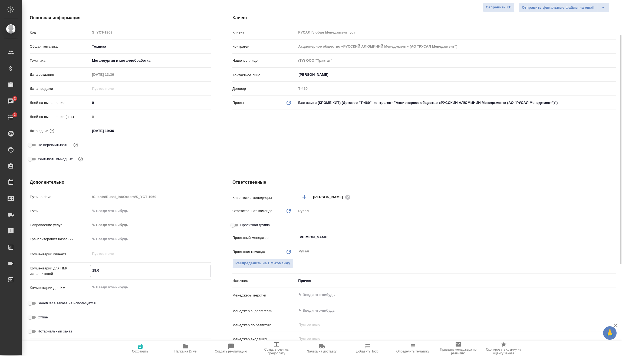
type textarea "x"
type textarea "18.08"
type textarea "x"
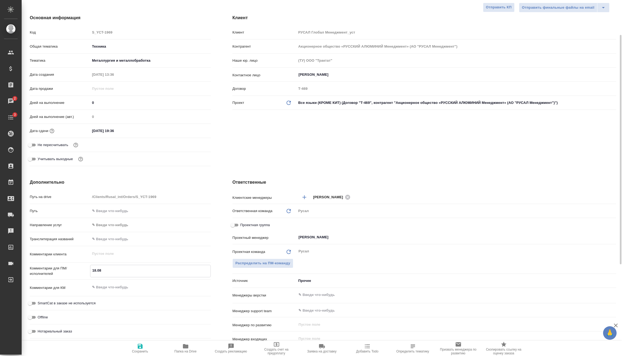
type textarea "x"
type textarea "18.08 Б"
type textarea "x"
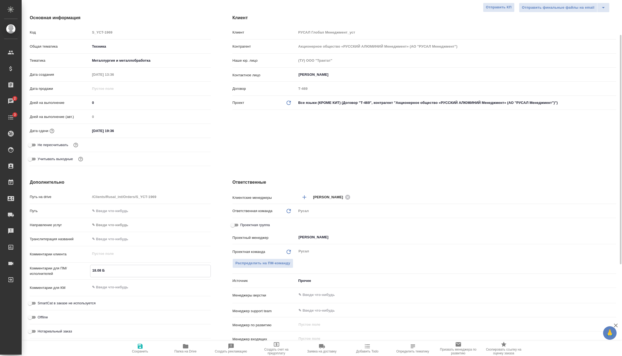
type textarea "x"
type textarea "18.08 Бе"
type textarea "x"
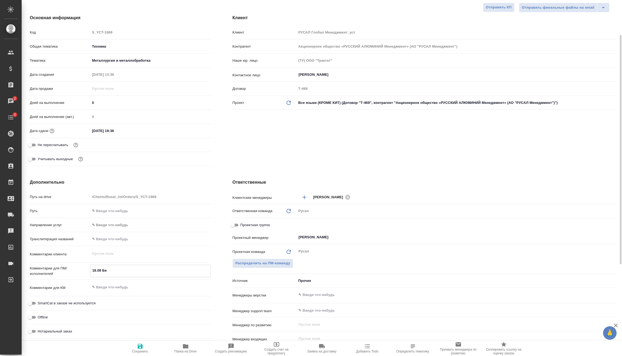
type textarea "18.08 Бел"
type textarea "x"
type textarea "18.08 Бело"
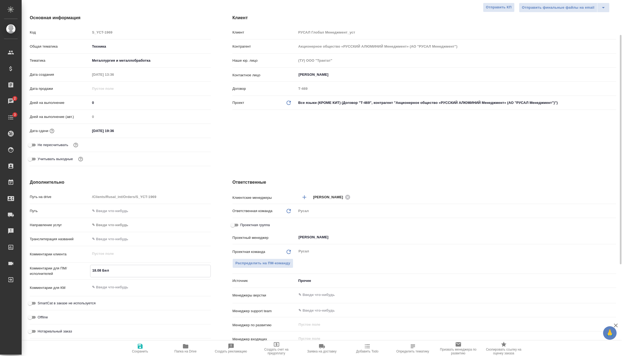
type textarea "x"
type textarea "18.08 Белоу"
type textarea "x"
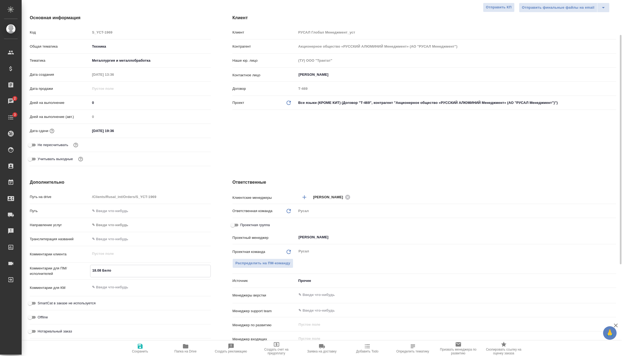
type textarea "x"
type textarea "18.08 [PERSON_NAME]"
type textarea "x"
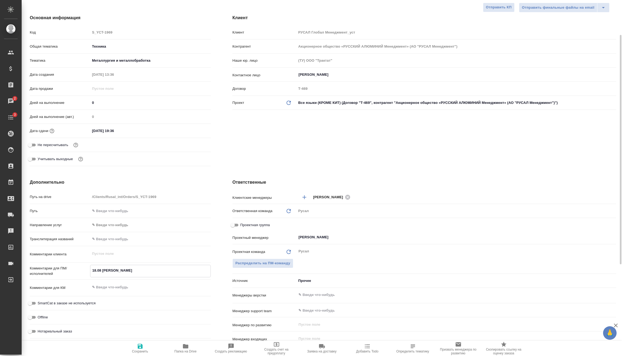
type textarea "x"
type textarea "18.08 Белоусо"
type textarea "x"
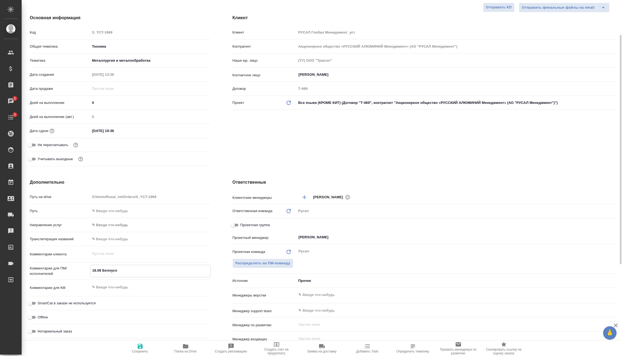
type textarea "18.08 [PERSON_NAME]"
type textarea "x"
type textarea "18.08 [PERSON_NAME]"
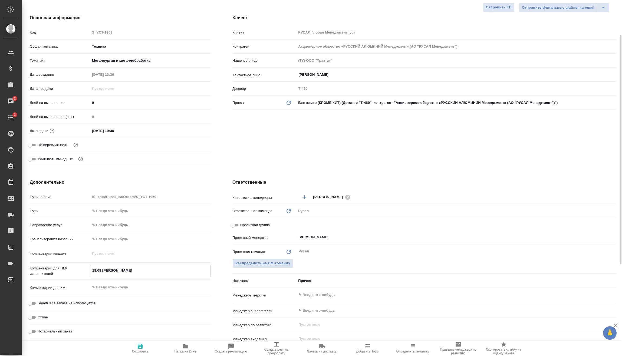
type textarea "x"
type textarea "18.08 [PERSON_NAME]"
type textarea "x"
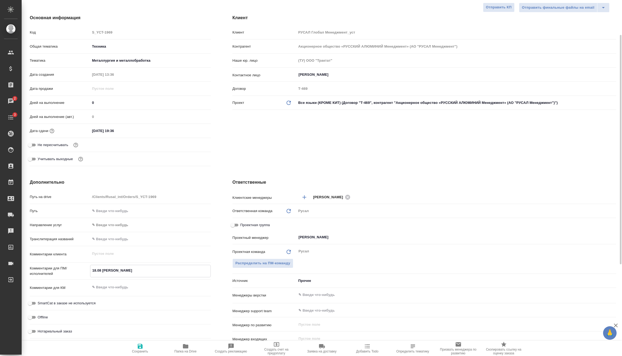
type textarea "x"
type textarea "18.08 [PERSON_NAME] о"
type textarea "x"
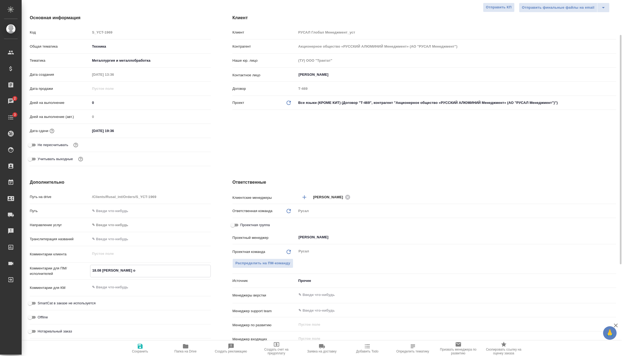
type textarea "x"
type textarea "18.08 [PERSON_NAME] от"
type textarea "x"
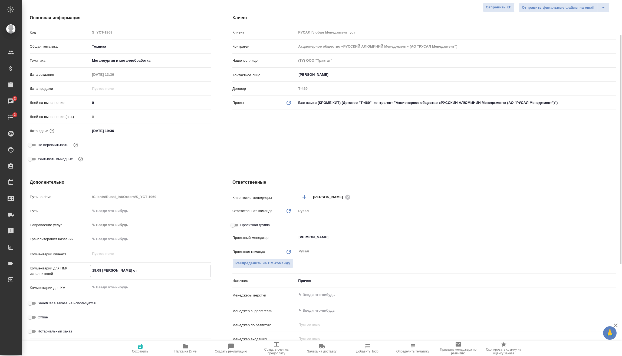
type textarea "18.08 [PERSON_NAME] отм"
type textarea "x"
type textarea "18.08 [PERSON_NAME] отме"
type textarea "x"
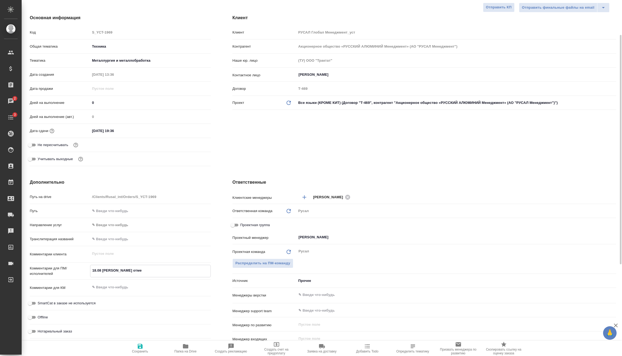
type textarea "x"
type textarea "18.08 [PERSON_NAME] отмен"
type textarea "x"
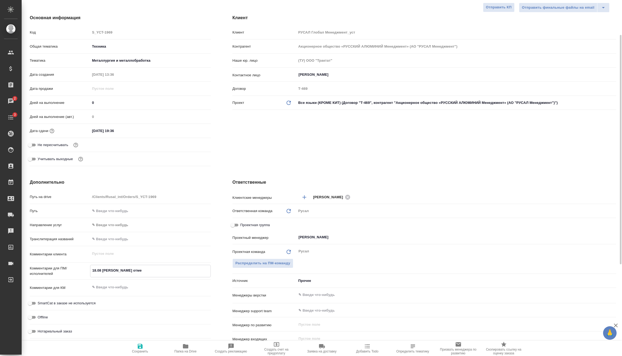
type textarea "x"
type textarea "18.08 [PERSON_NAME] отмена"
type textarea "x"
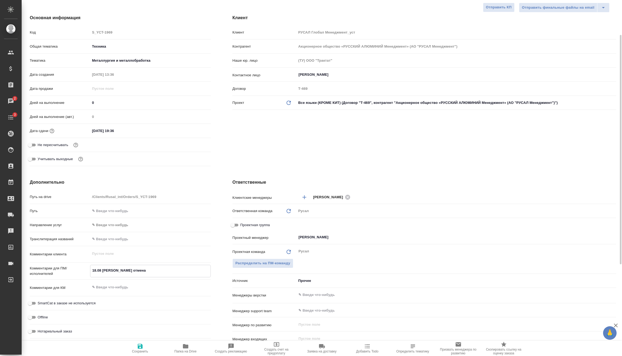
type textarea "18.08 [PERSON_NAME] отмена"
type textarea "x"
click at [142, 353] on span "Сохранить" at bounding box center [140, 351] width 16 height 4
type textarea "x"
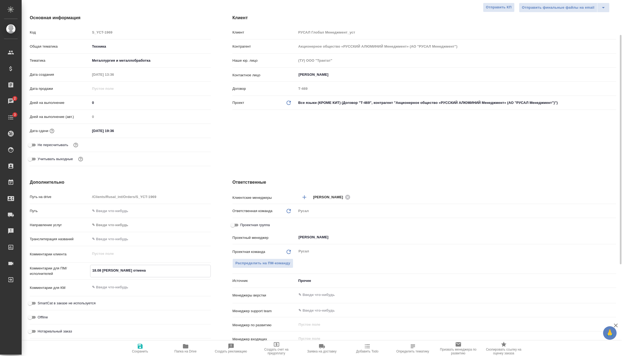
type textarea "x"
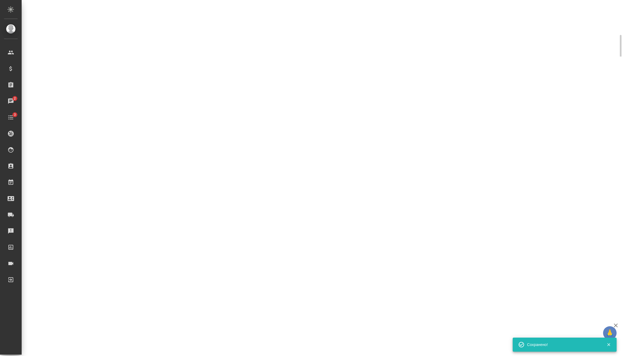
select select "RU"
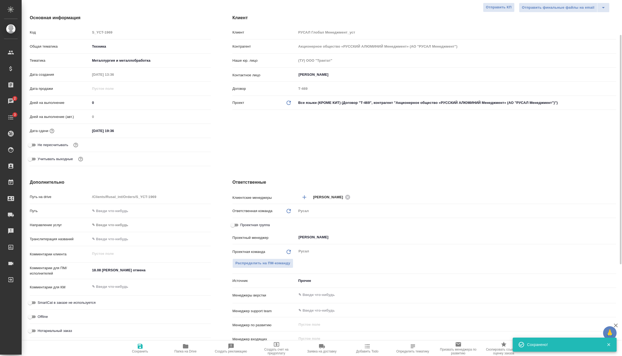
type textarea "x"
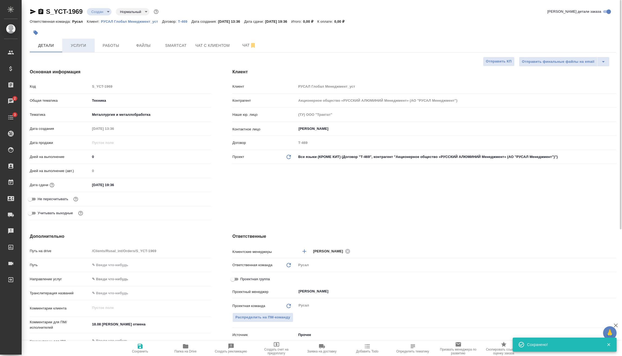
click at [78, 45] on span "Услуги" at bounding box center [78, 45] width 26 height 7
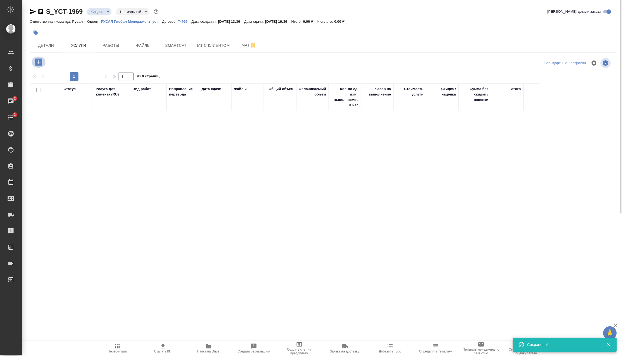
click at [38, 63] on icon "button" at bounding box center [38, 61] width 7 height 7
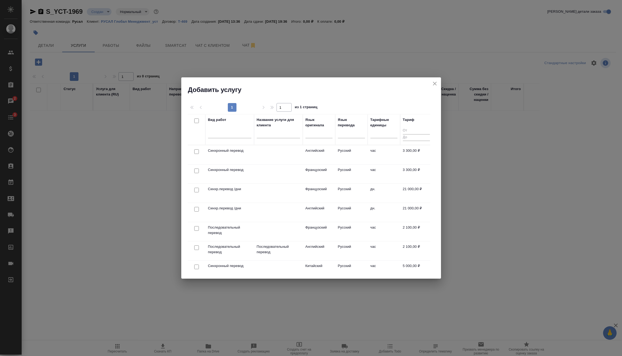
click at [192, 153] on div at bounding box center [196, 152] width 12 height 8
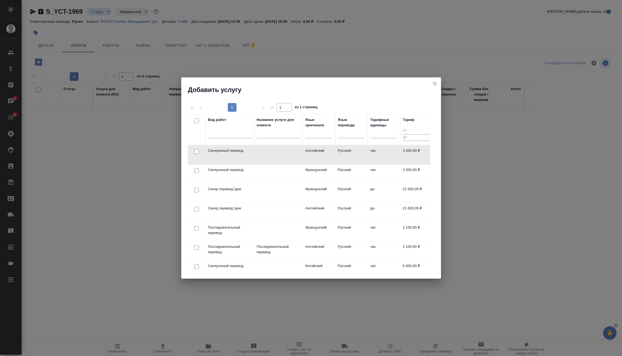
click at [196, 151] on input "checkbox" at bounding box center [196, 151] width 5 height 5
checkbox input "true"
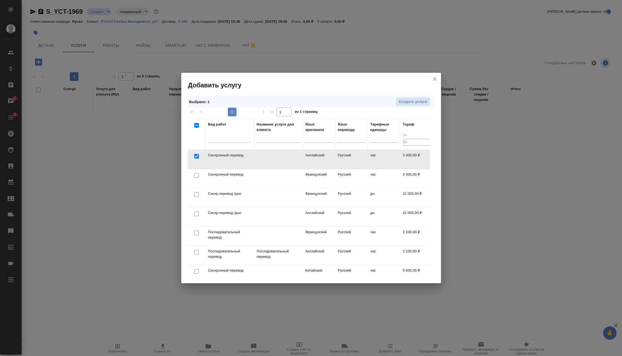
click at [429, 96] on div "Выбрано : 1 Создать услуги" at bounding box center [311, 102] width 247 height 12
click at [425, 101] on span "Создать услуги" at bounding box center [413, 102] width 28 height 6
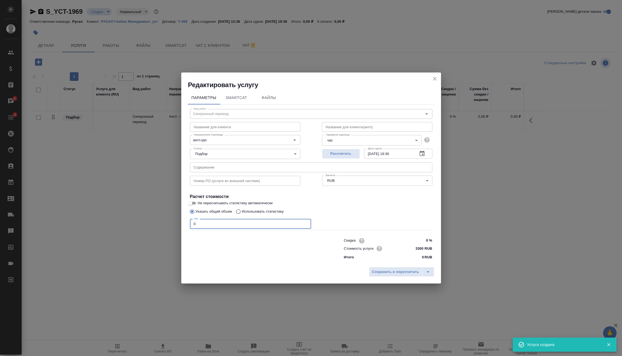
drag, startPoint x: 212, startPoint y: 220, endPoint x: 164, endPoint y: 226, distance: 48.0
click at [174, 226] on div "Редактировать услугу Параметры SmartCat Файлы Вид работ Синхронный перевод Вид …" at bounding box center [311, 178] width 622 height 356
type input "6"
click at [386, 272] on span "Сохранить и пересчитать" at bounding box center [395, 272] width 47 height 6
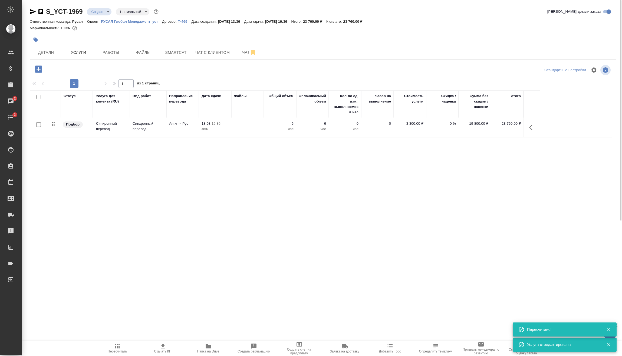
click at [530, 131] on button "button" at bounding box center [532, 127] width 13 height 13
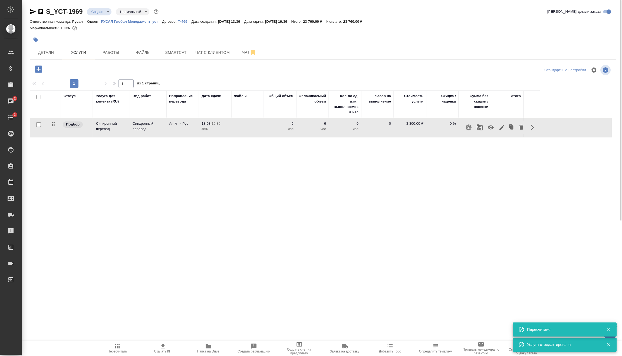
click at [498, 129] on button "button" at bounding box center [501, 127] width 9 height 13
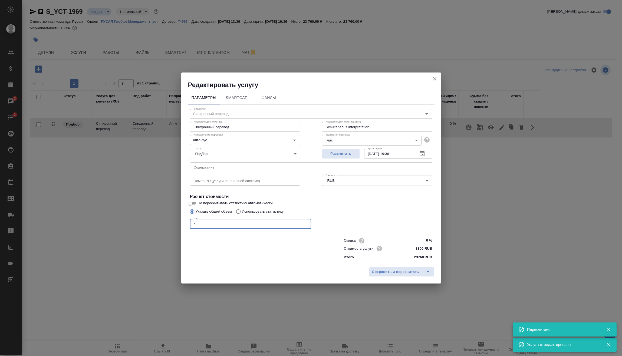
drag, startPoint x: 207, startPoint y: 224, endPoint x: 173, endPoint y: 229, distance: 35.3
click at [174, 223] on div "Редактировать услугу Параметры SmartCat Файлы Вид работ Синхронный перевод Вид …" at bounding box center [311, 178] width 622 height 356
type input "8"
click at [406, 272] on span "Сохранить и пересчитать" at bounding box center [395, 272] width 47 height 6
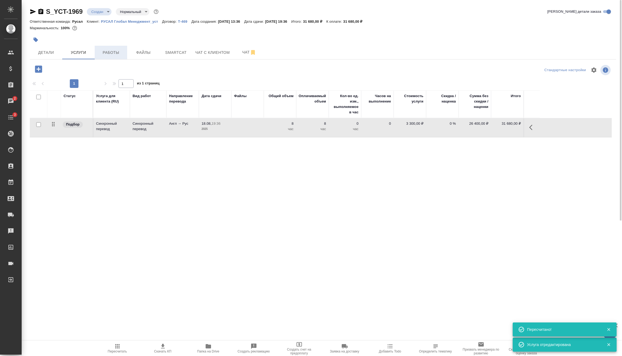
click at [104, 57] on button "Работы" at bounding box center [111, 53] width 32 height 14
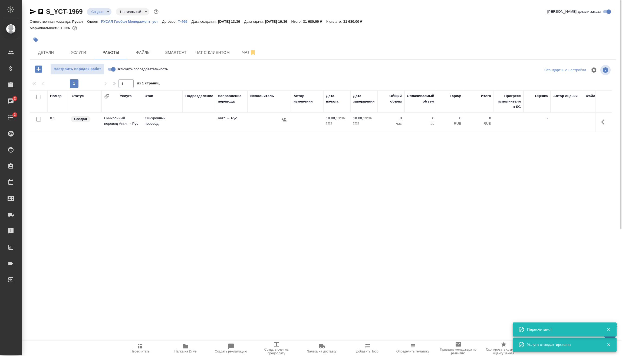
click at [603, 121] on icon "button" at bounding box center [604, 122] width 6 height 6
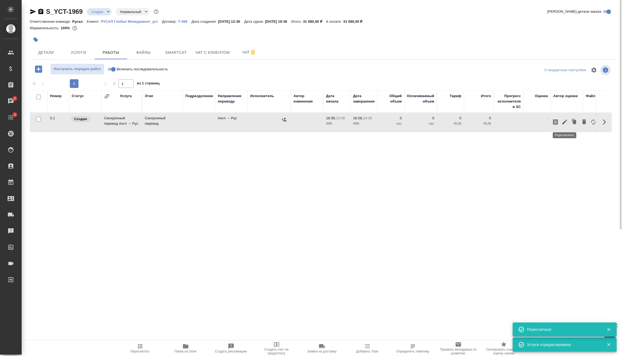
click at [566, 120] on icon "button" at bounding box center [564, 122] width 5 height 5
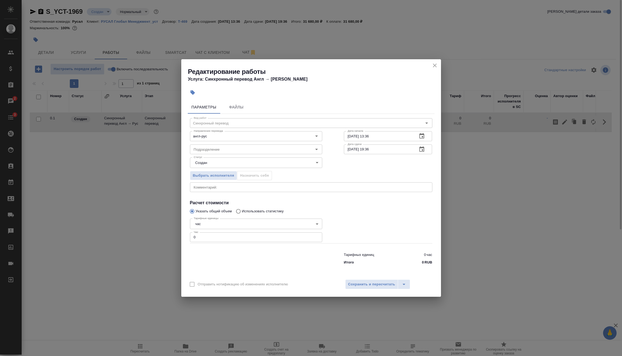
drag, startPoint x: 203, startPoint y: 237, endPoint x: 188, endPoint y: 240, distance: 15.3
click at [193, 238] on input "0" at bounding box center [256, 237] width 132 height 10
type input "4"
click at [373, 281] on button "Сохранить и пересчитать" at bounding box center [371, 284] width 53 height 10
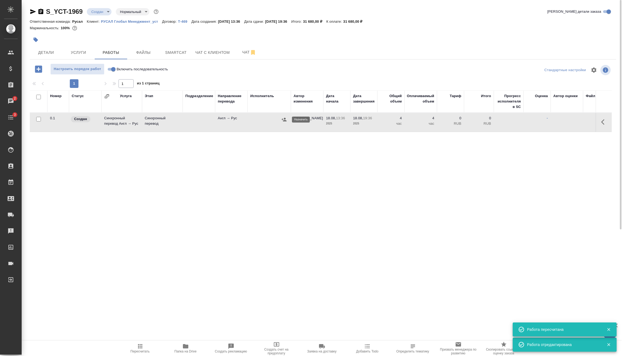
click at [285, 120] on icon "button" at bounding box center [283, 119] width 5 height 5
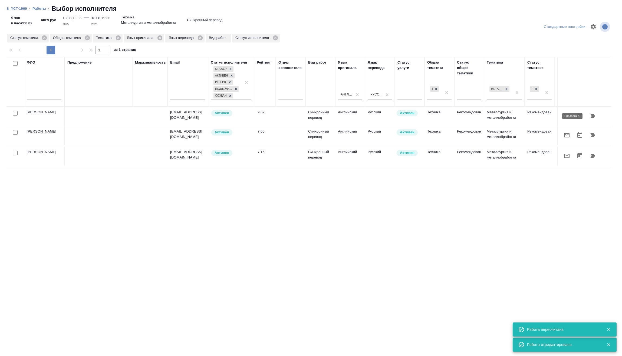
click at [595, 119] on icon "button" at bounding box center [592, 116] width 6 height 6
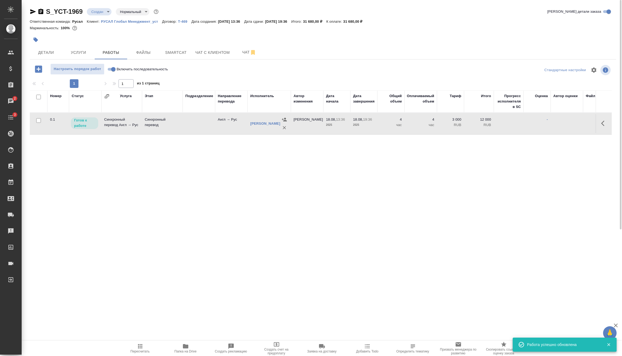
click at [142, 347] on icon "button" at bounding box center [140, 346] width 6 height 6
click at [74, 54] on span "Услуги" at bounding box center [78, 52] width 26 height 7
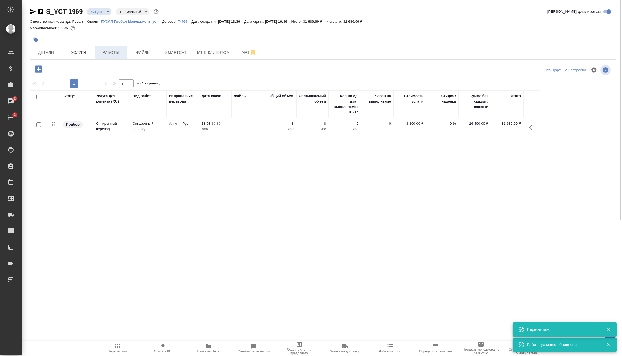
click at [114, 51] on span "Работы" at bounding box center [111, 52] width 26 height 7
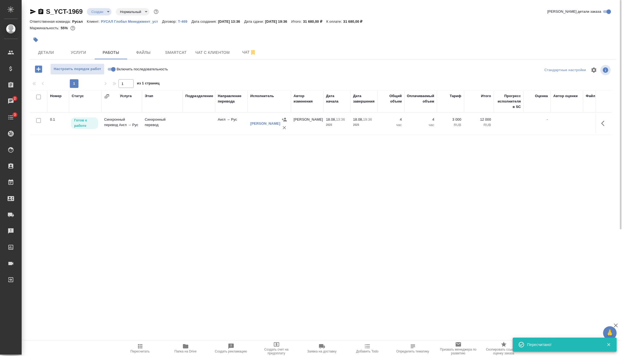
click at [112, 69] on input "Включить последовательность" at bounding box center [113, 69] width 19 height 6
checkbox input "true"
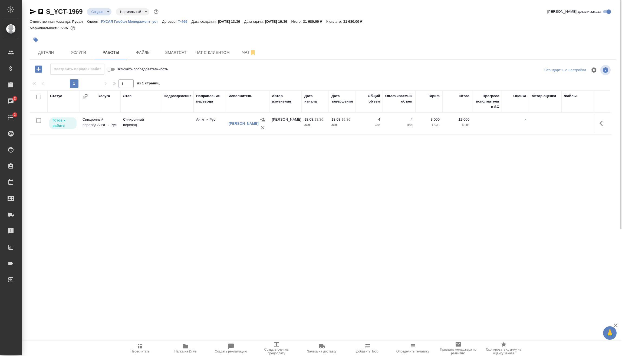
drag, startPoint x: 39, startPoint y: 120, endPoint x: 87, endPoint y: 137, distance: 50.8
click at [39, 119] on input "checkbox" at bounding box center [38, 120] width 5 height 5
checkbox input "true"
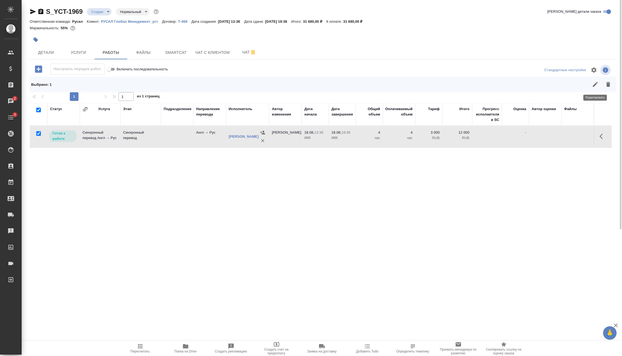
click at [596, 86] on icon "button" at bounding box center [595, 84] width 6 height 6
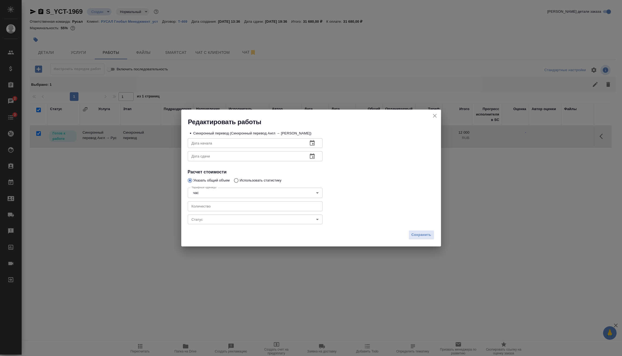
click at [226, 220] on body "🙏 .cls-1 fill:#fff; AWATERA [PERSON_NAME] Спецификации Заказы 2 Чаты 3 Todo Про…" at bounding box center [311, 178] width 622 height 356
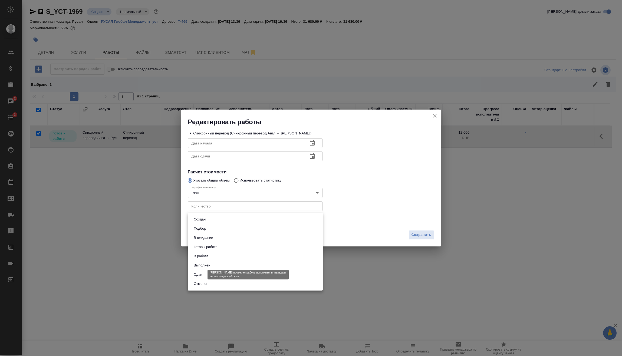
click at [200, 276] on button "Сдан" at bounding box center [198, 274] width 12 height 6
type input "closed"
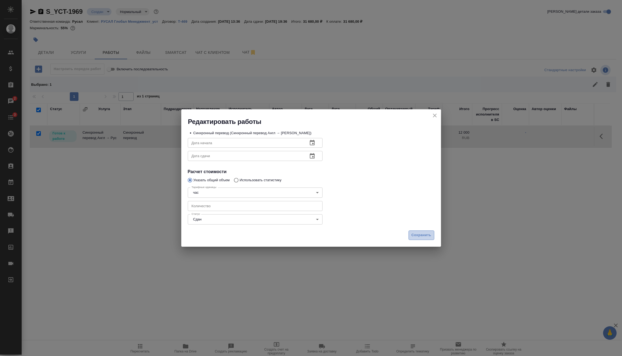
click at [409, 231] on button "Сохранить" at bounding box center [421, 234] width 26 height 9
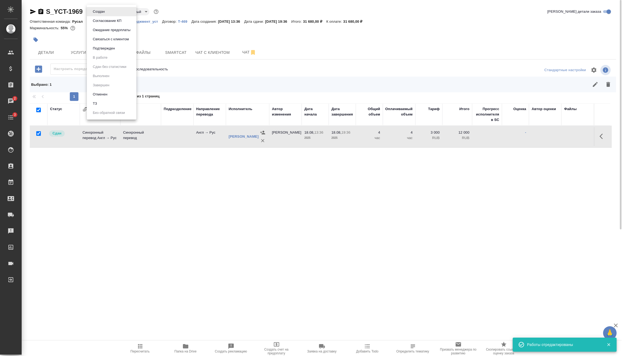
click at [107, 13] on body "🙏 .cls-1 fill:#fff; AWATERA [PERSON_NAME] Спецификации Заказы 2 Чаты 3 Todo Про…" at bounding box center [311, 178] width 622 height 356
click at [107, 47] on button "Подтвержден" at bounding box center [103, 48] width 25 height 6
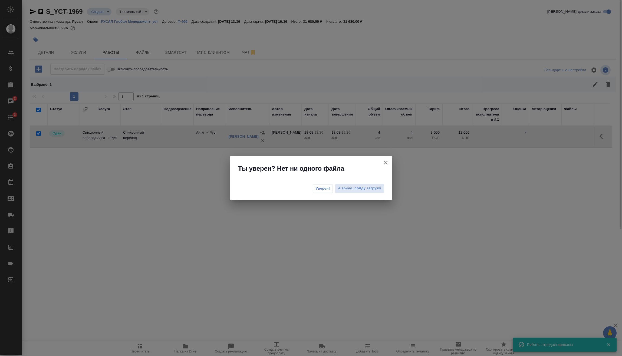
click at [319, 186] on button "Уверен!" at bounding box center [323, 188] width 20 height 9
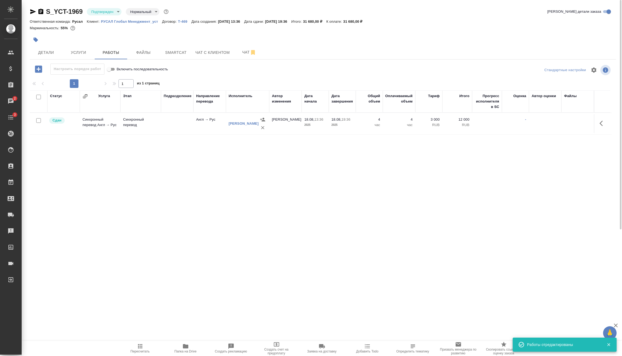
click at [108, 12] on body "🙏 .cls-1 fill:#fff; AWATERA [PERSON_NAME] Спецификации Заказы 2 Чаты 3 Todo Про…" at bounding box center [311, 178] width 622 height 356
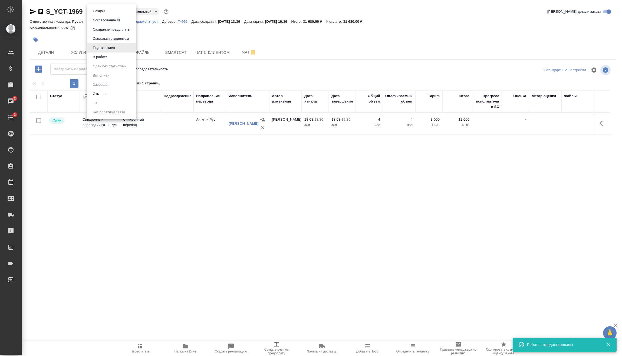
click at [111, 57] on li "В работе" at bounding box center [111, 56] width 49 height 9
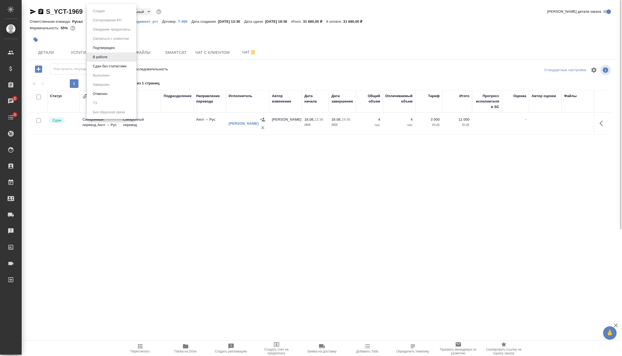
click at [105, 12] on body "🙏 .cls-1 fill:#fff; AWATERA [PERSON_NAME] Спецификации Заказы 2 Чаты 3 Todo Про…" at bounding box center [311, 178] width 622 height 356
click at [106, 14] on button "Сдан без статистики" at bounding box center [98, 11] width 15 height 6
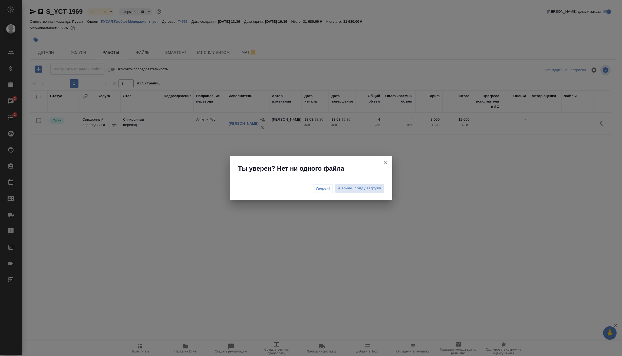
drag, startPoint x: 322, startPoint y: 183, endPoint x: 324, endPoint y: 187, distance: 3.8
click at [323, 183] on div "Уверен! А точно, пойду загружу" at bounding box center [311, 189] width 162 height 22
click at [324, 187] on span "Уверен!" at bounding box center [323, 188] width 14 height 5
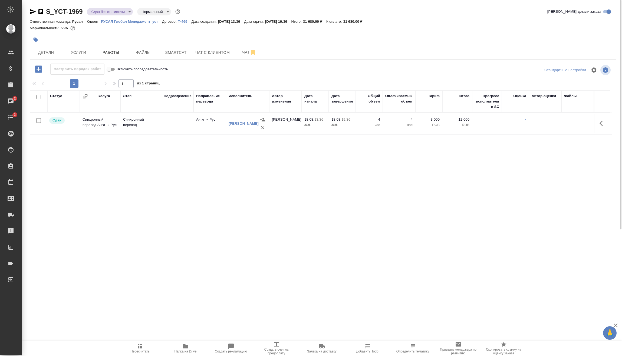
click at [104, 12] on body "🙏 .cls-1 fill:#fff; AWATERA [PERSON_NAME] Спецификации Заказы 2 Чаты 3 Todo Про…" at bounding box center [311, 178] width 622 height 356
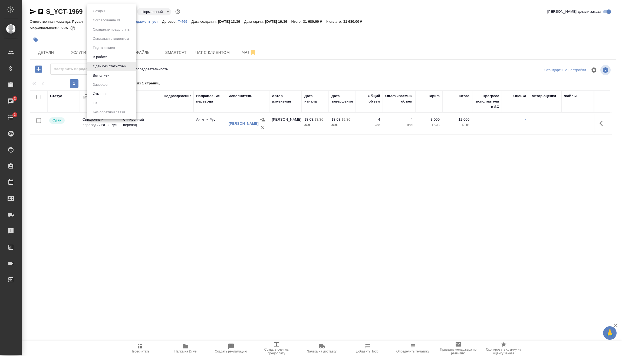
click at [106, 14] on button "Выполнен" at bounding box center [98, 11] width 15 height 6
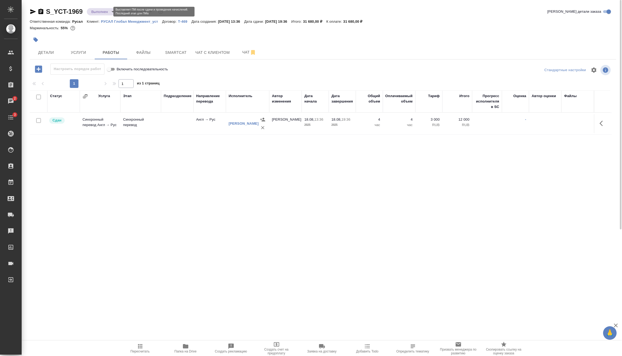
click at [105, 11] on body "🙏 .cls-1 fill:#fff; AWATERA [PERSON_NAME] Спецификации Заказы 2 Чаты 3 Todo Про…" at bounding box center [311, 178] width 622 height 356
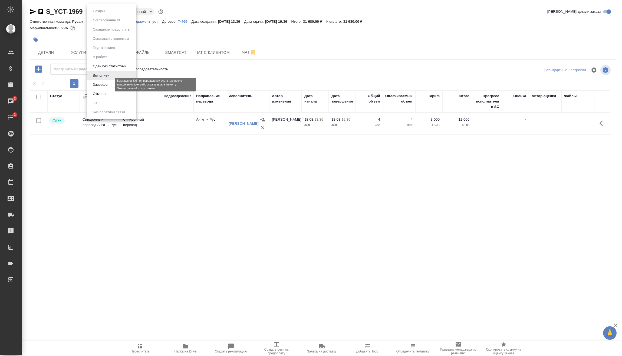
click at [105, 83] on button "Завершен" at bounding box center [101, 85] width 20 height 6
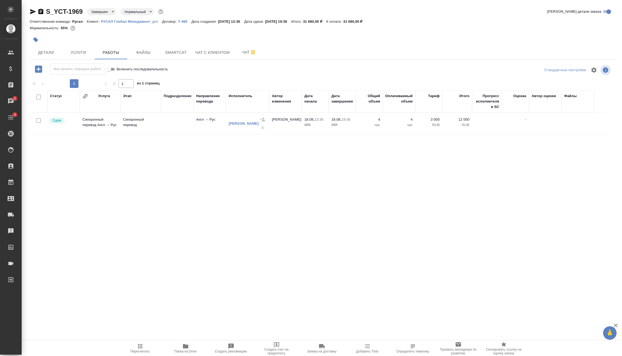
click at [41, 11] on icon "button" at bounding box center [40, 11] width 5 height 5
